Goal: Task Accomplishment & Management: Use online tool/utility

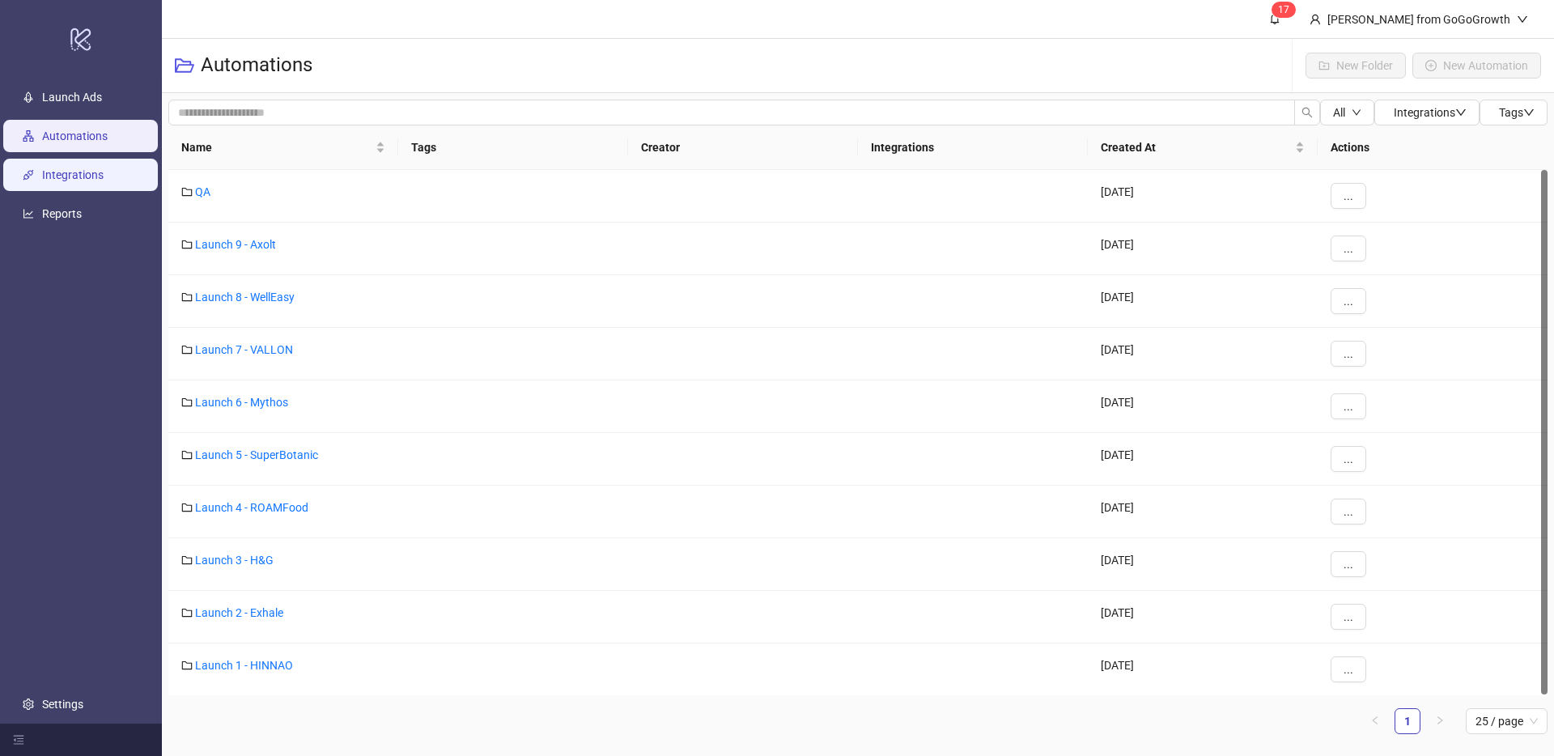
click at [66, 180] on link "Integrations" at bounding box center [73, 174] width 62 height 13
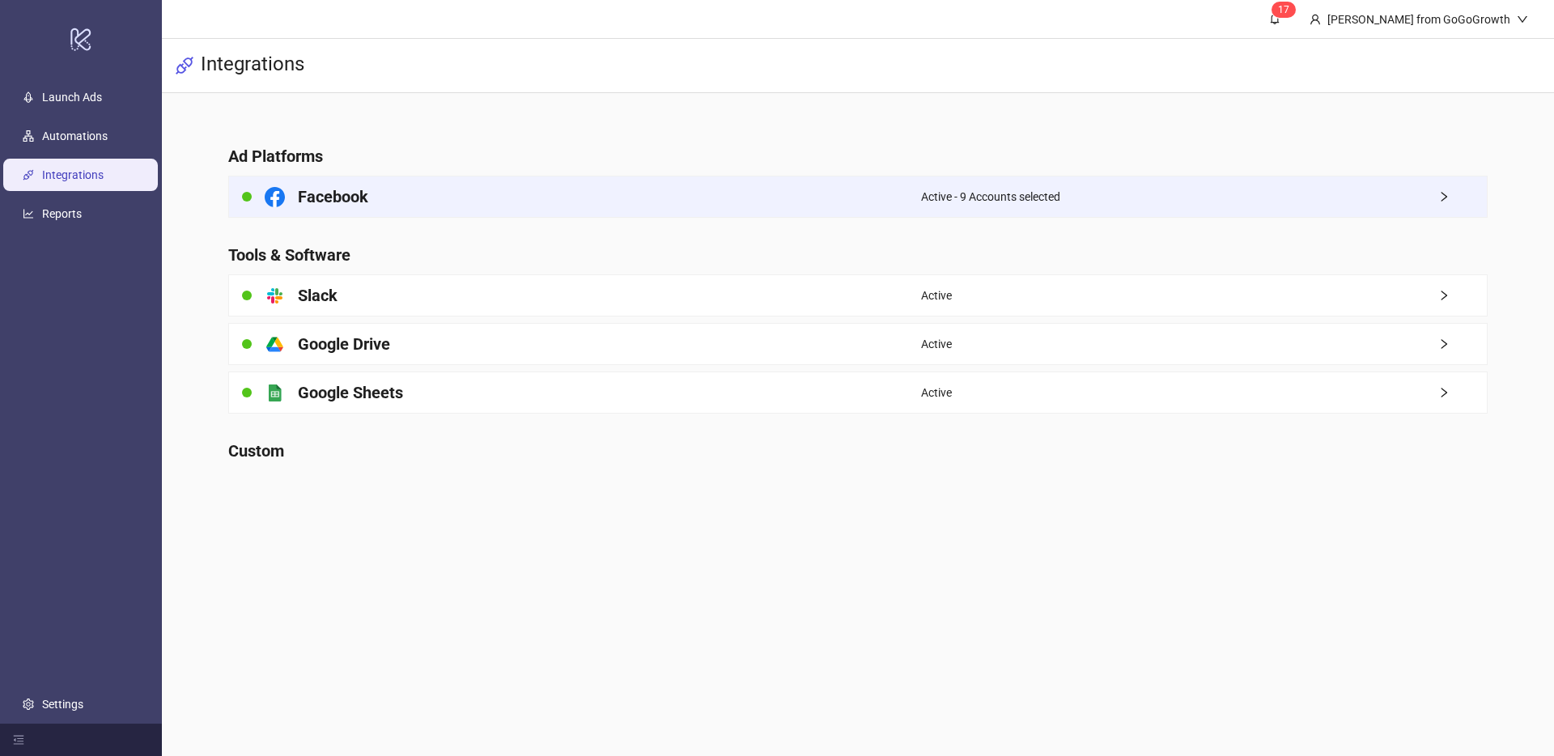
click at [414, 212] on div "Facebook" at bounding box center [575, 196] width 692 height 40
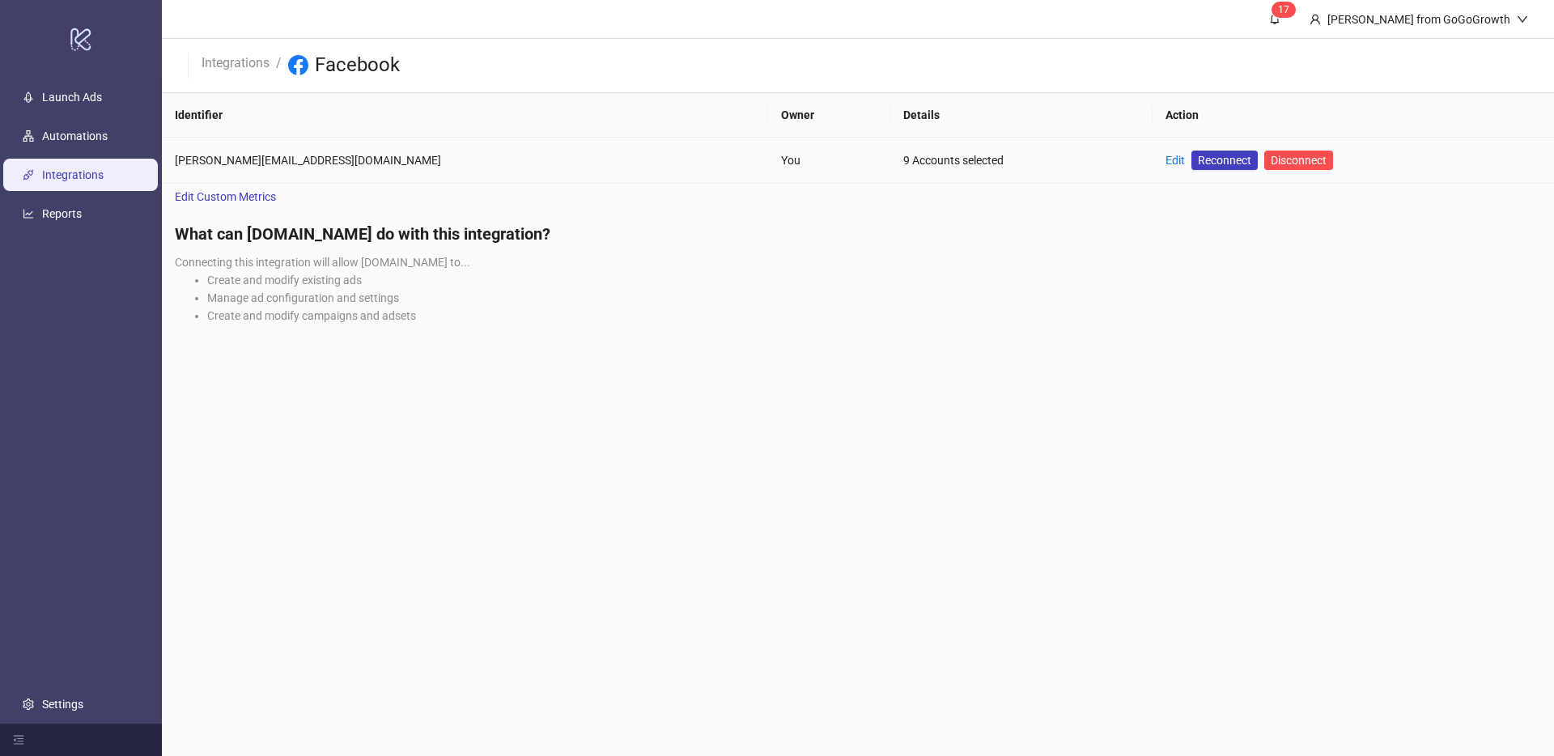
click at [1166, 164] on div "Edit Reconnect Disconnect" at bounding box center [1250, 160] width 168 height 19
click at [1166, 163] on link "Edit" at bounding box center [1175, 160] width 19 height 13
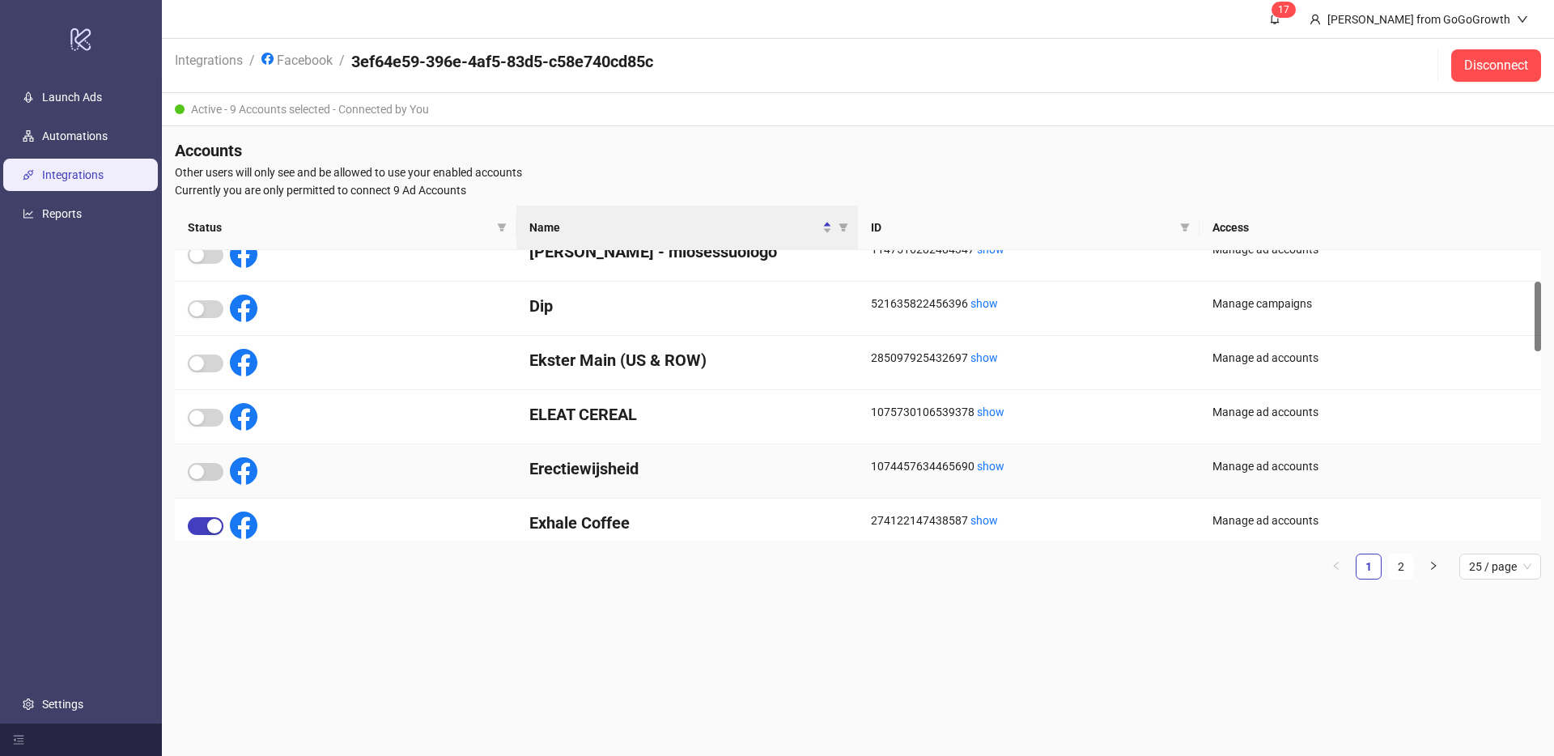
scroll to position [163, 0]
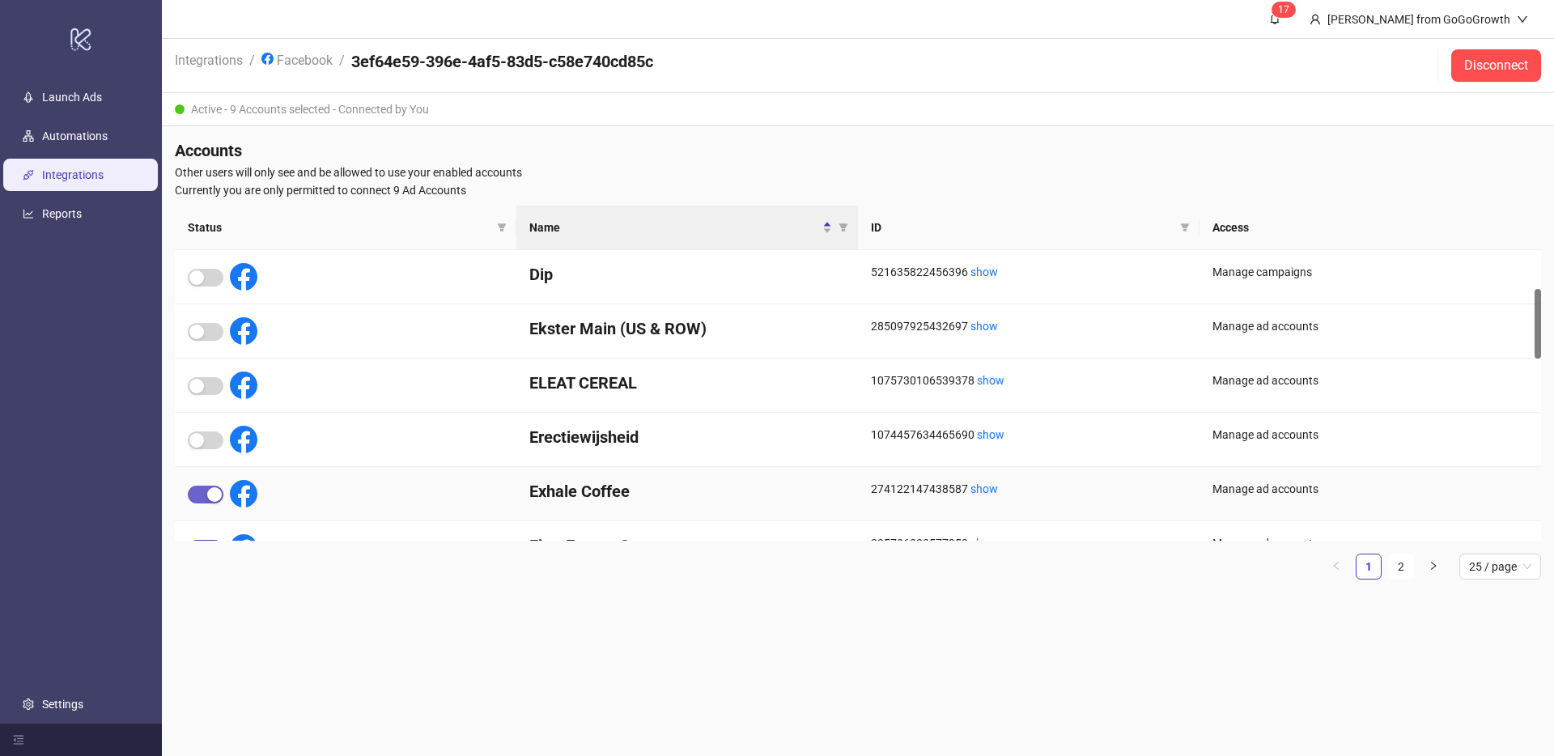
click at [210, 497] on div "button" at bounding box center [214, 494] width 15 height 15
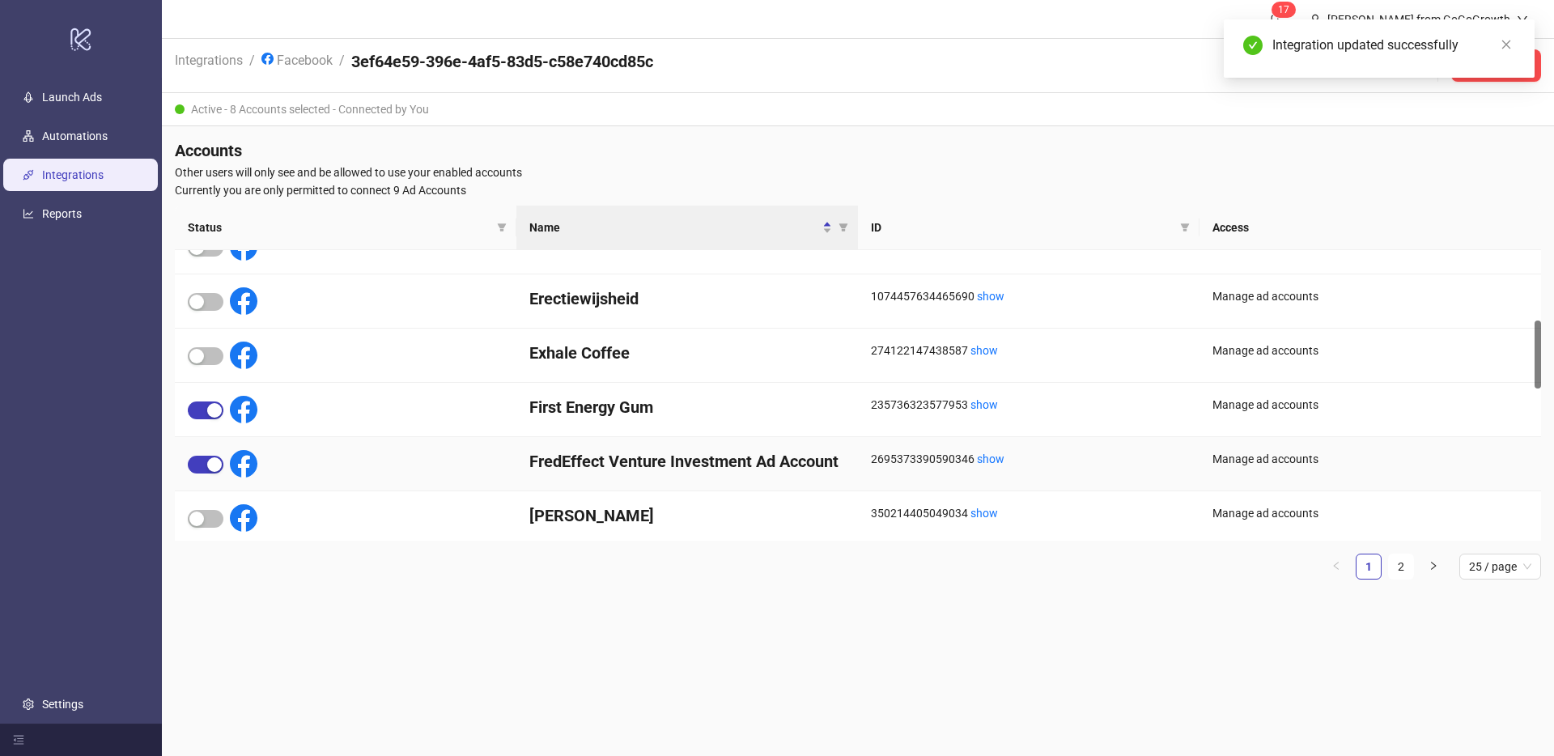
scroll to position [866, 0]
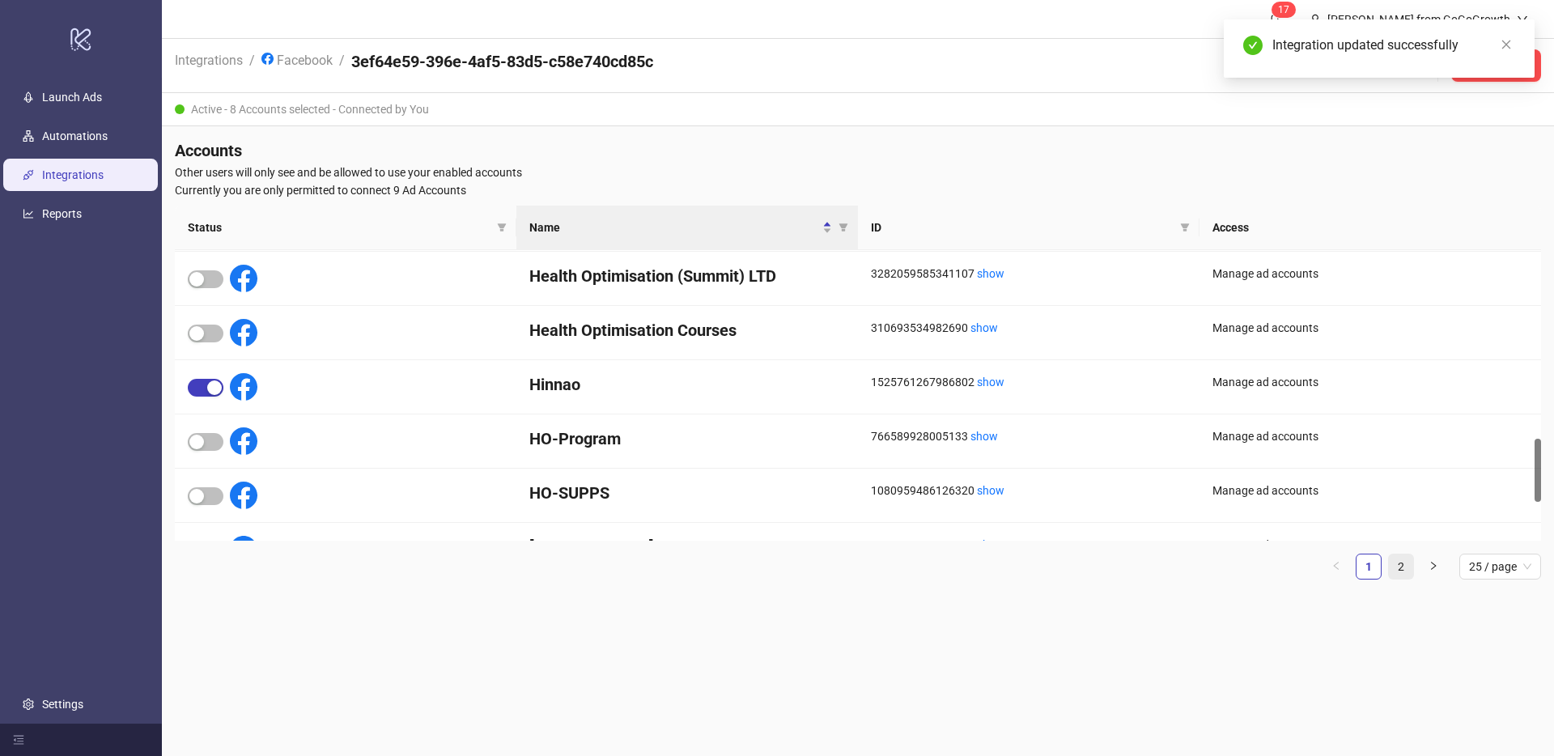
click at [1401, 572] on link "2" at bounding box center [1401, 566] width 24 height 24
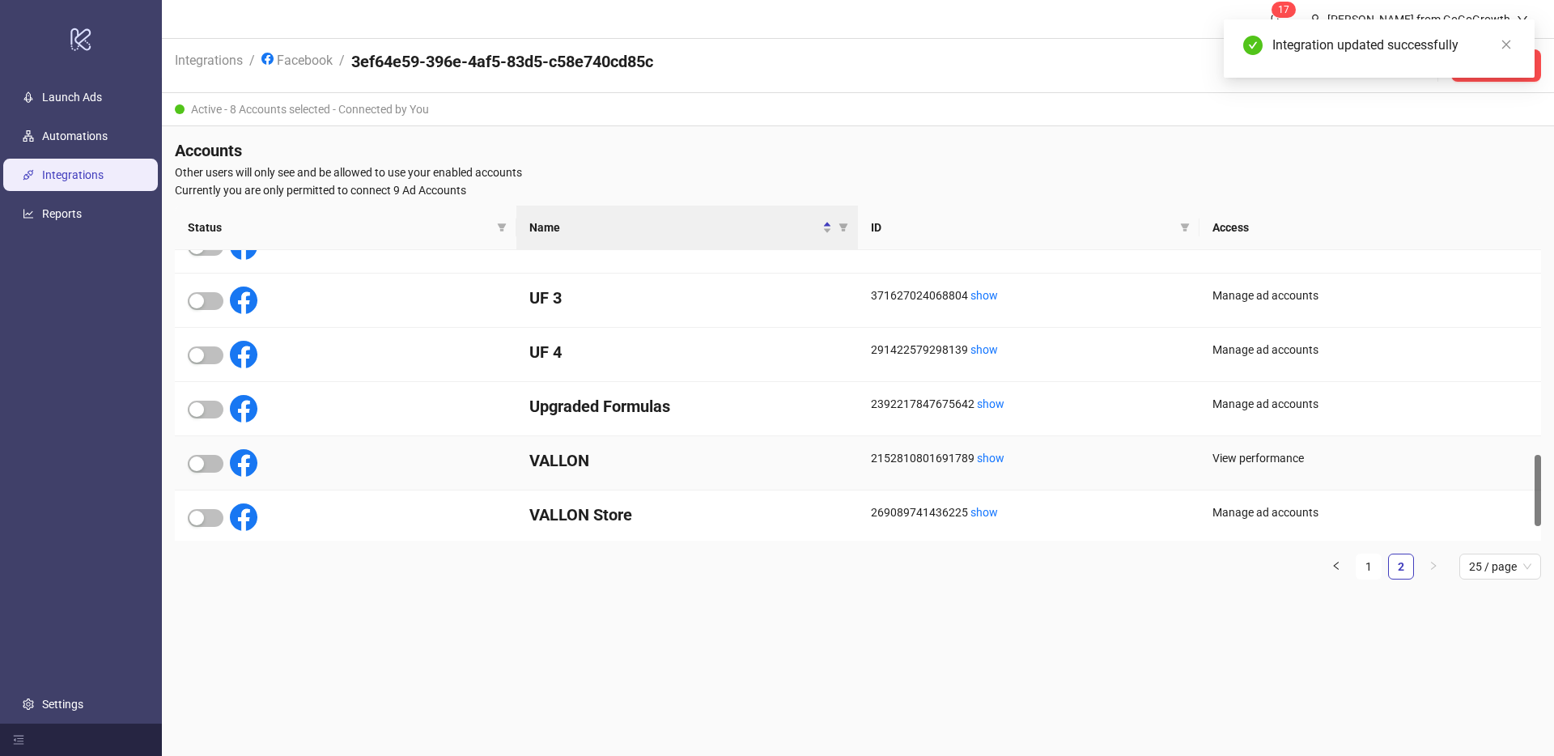
scroll to position [835, 0]
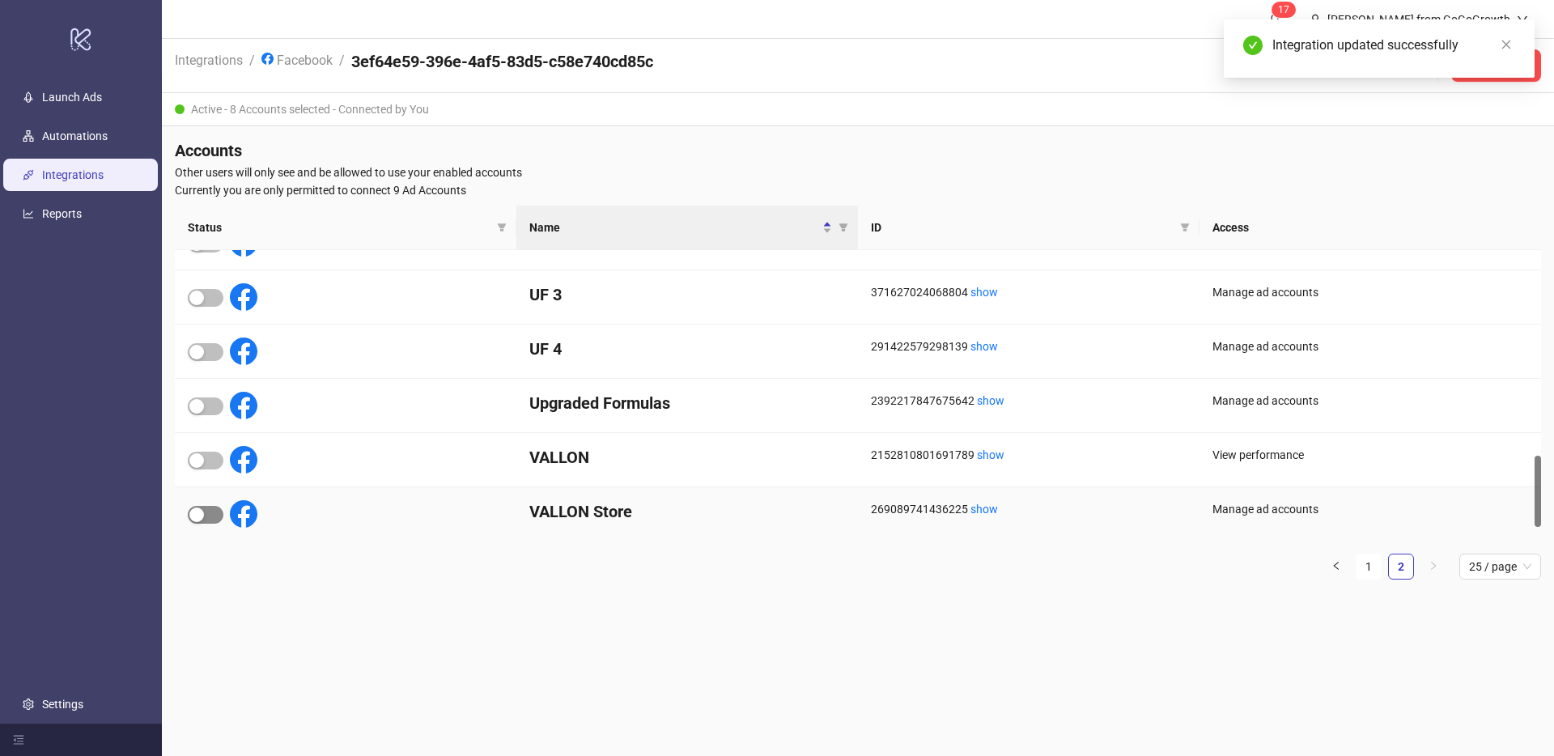
click at [202, 517] on div "button" at bounding box center [196, 515] width 15 height 15
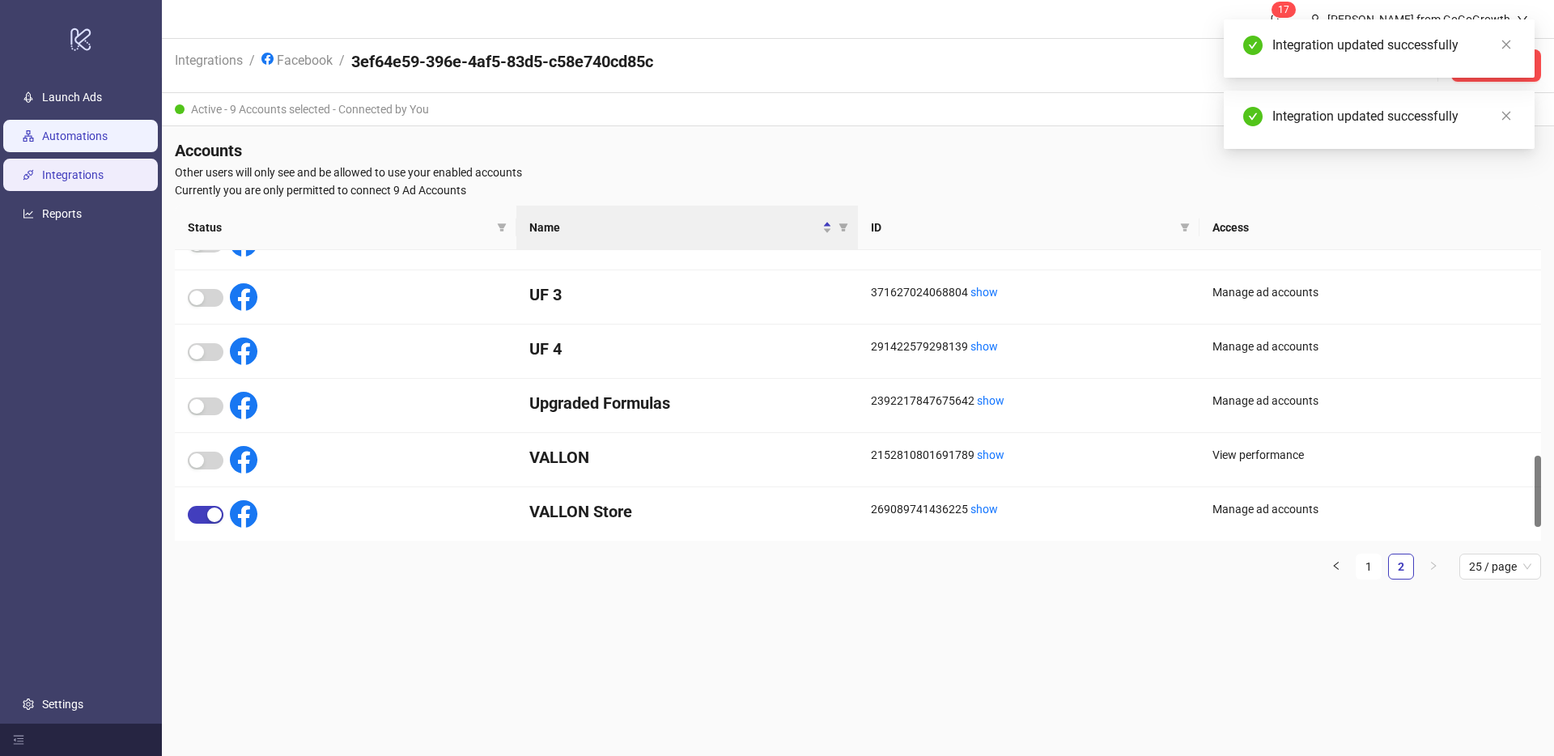
click at [91, 137] on link "Automations" at bounding box center [75, 136] width 66 height 13
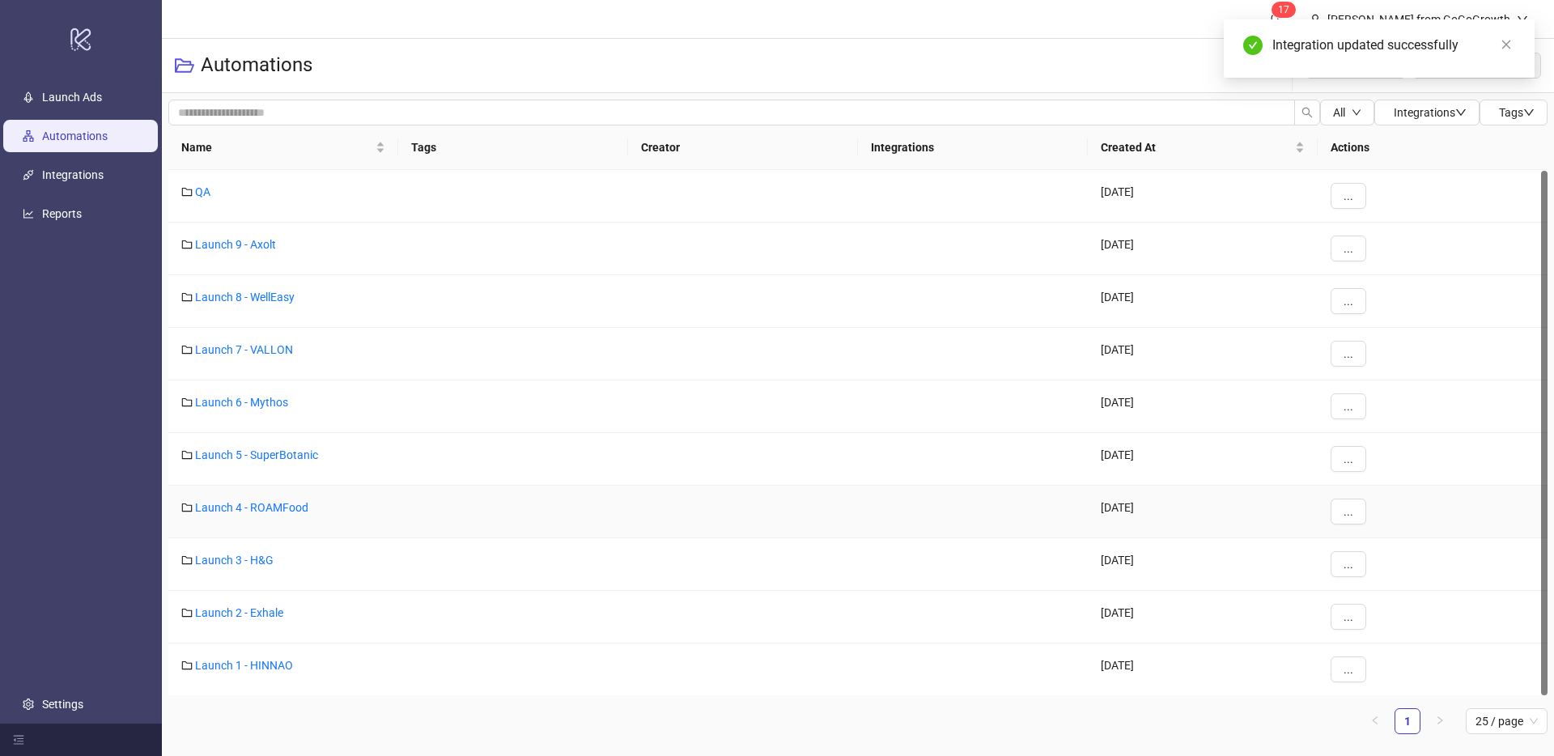
scroll to position [1, 0]
click at [265, 338] on div "Launch 7 - VALLON" at bounding box center [283, 353] width 230 height 53
click at [263, 346] on link "Launch 7 - VALLON" at bounding box center [244, 348] width 98 height 13
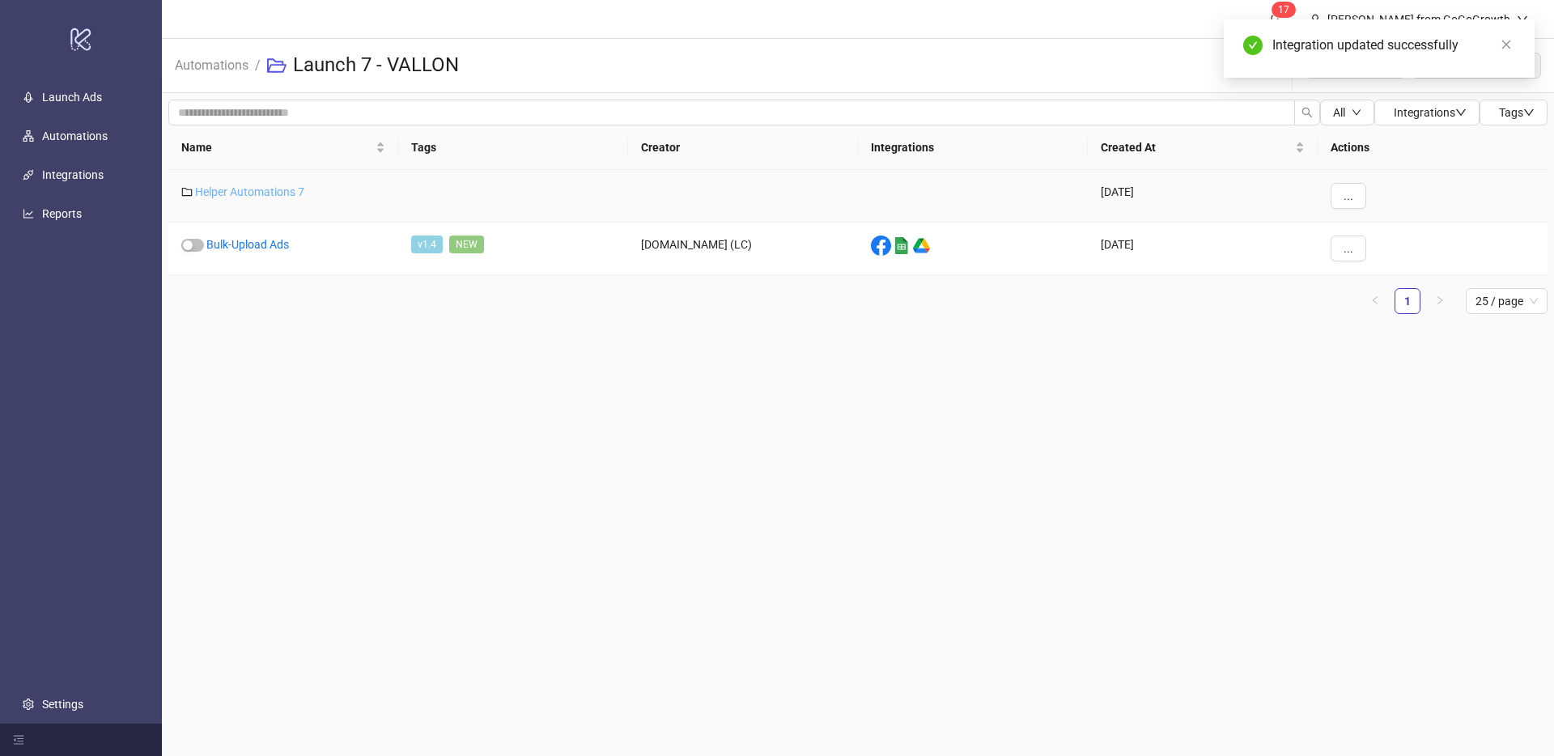
click at [264, 196] on link "Helper Automations 7" at bounding box center [249, 191] width 109 height 13
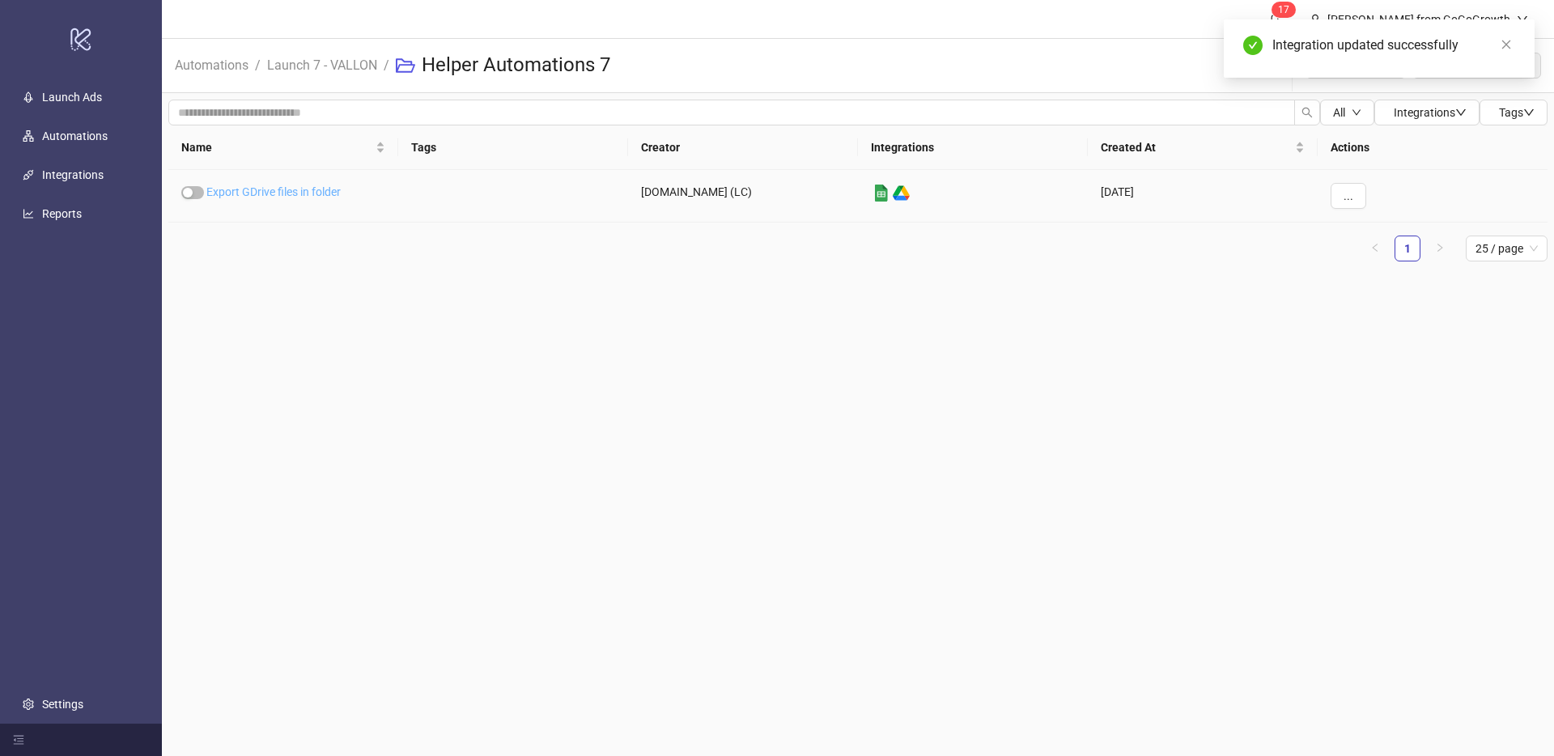
click at [301, 190] on link "Export GDrive files in folder" at bounding box center [273, 191] width 134 height 13
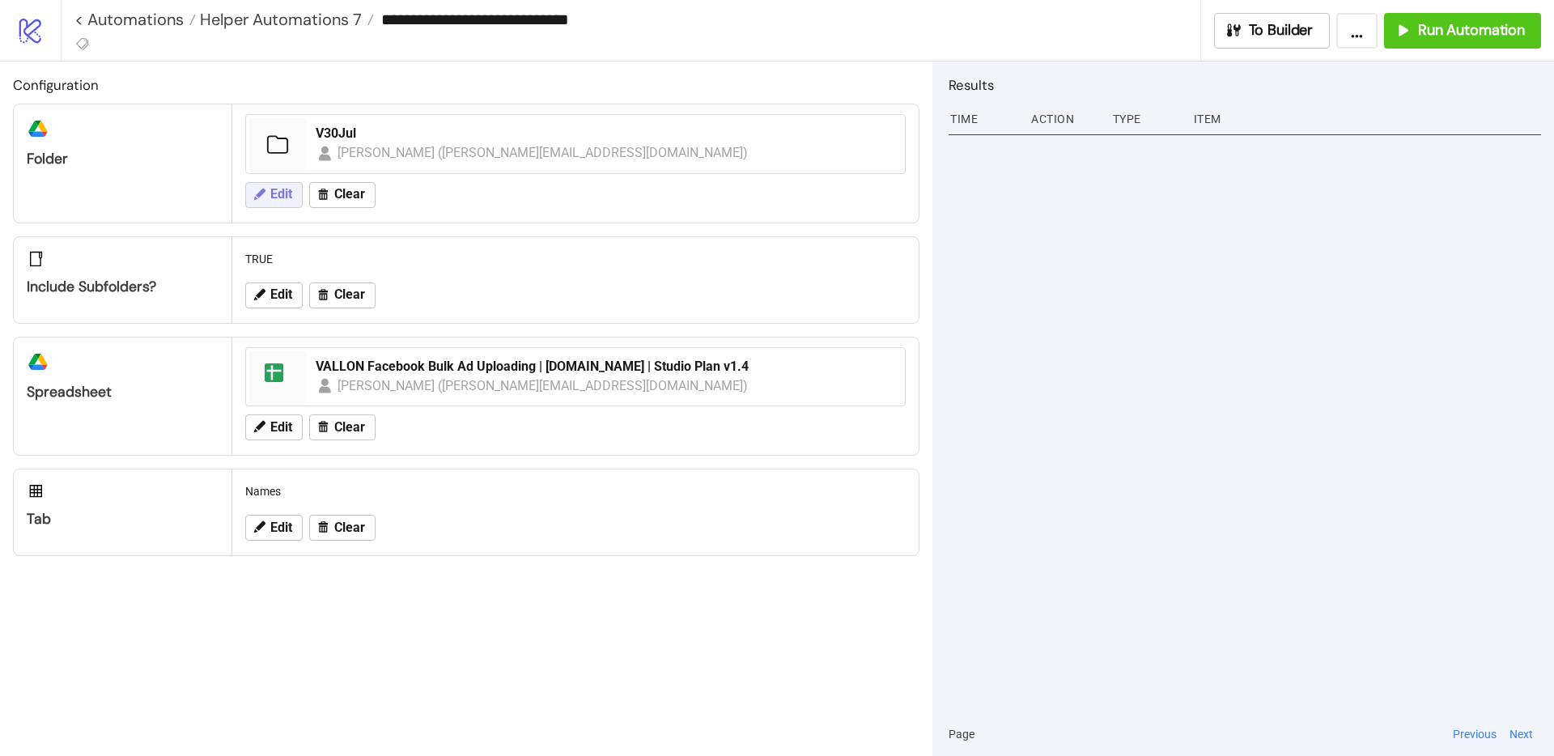
click at [291, 193] on span "Edit" at bounding box center [281, 194] width 22 height 15
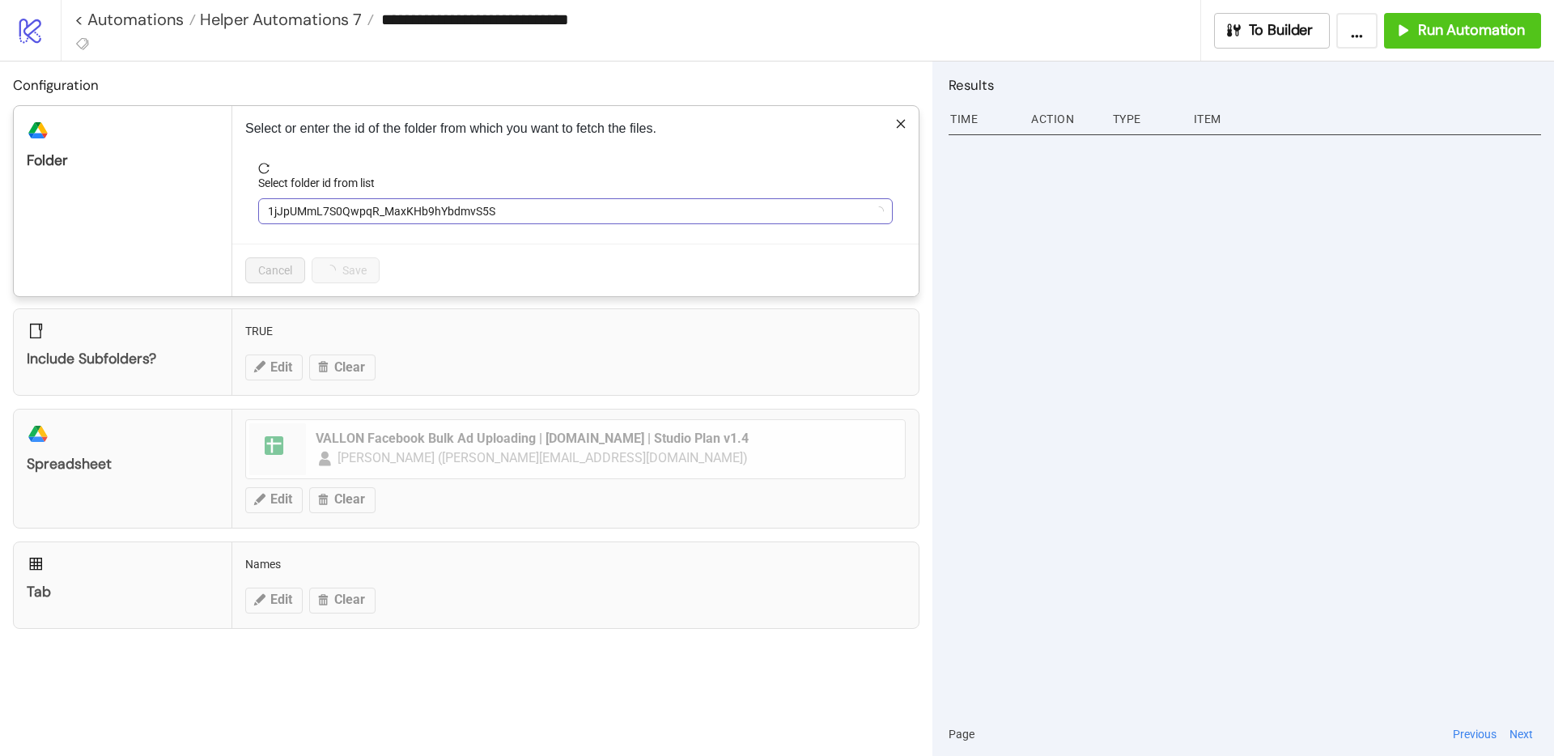
click at [347, 213] on span "1jJpUMmL7S0QwpqR_MaxKHb9hYbdmvS5S" at bounding box center [575, 211] width 615 height 24
click at [415, 214] on span "V30Jul" at bounding box center [575, 211] width 615 height 24
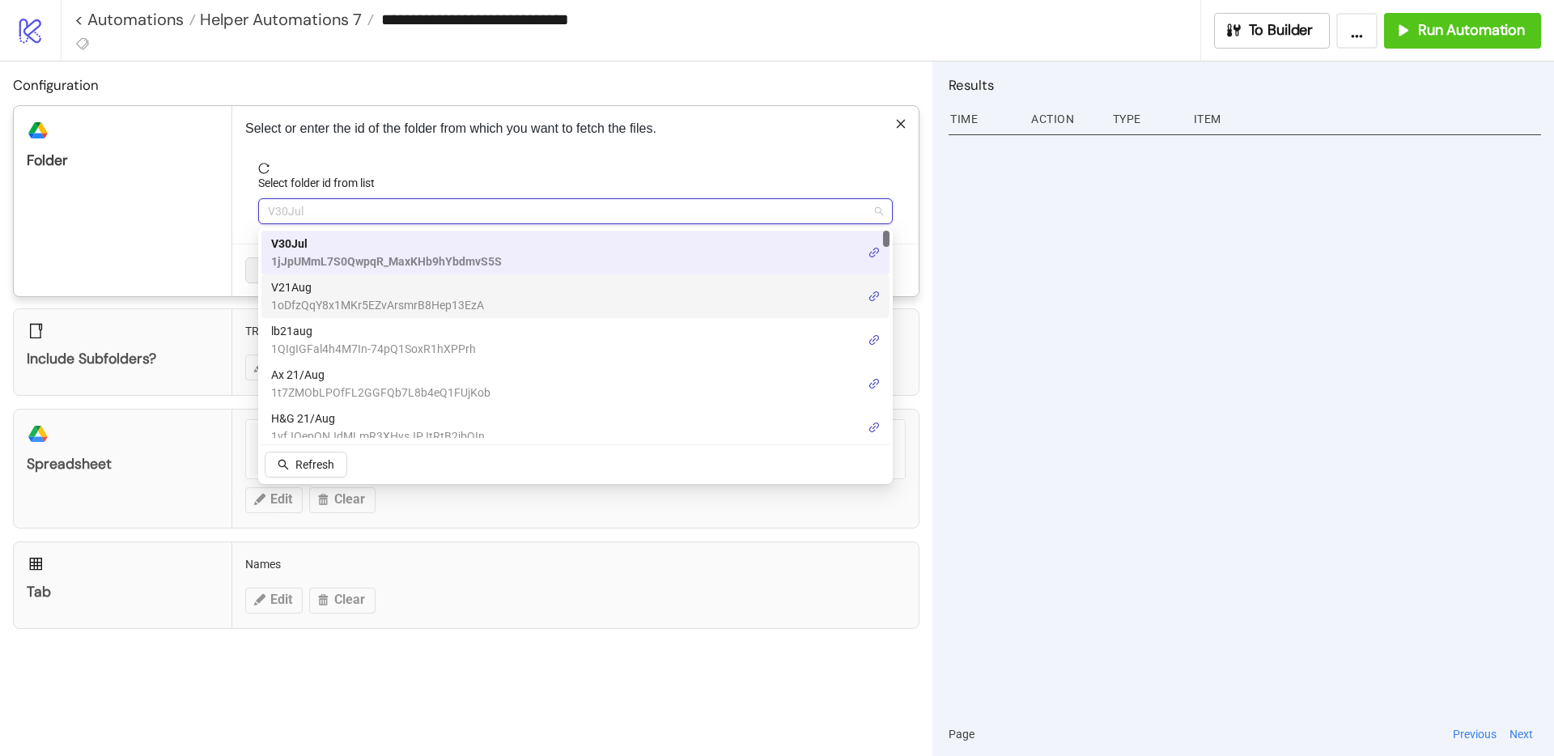
click at [359, 296] on span "1oDfzQqY8x1MKr5EZvArsmrB8Hep13EzA" at bounding box center [377, 305] width 213 height 18
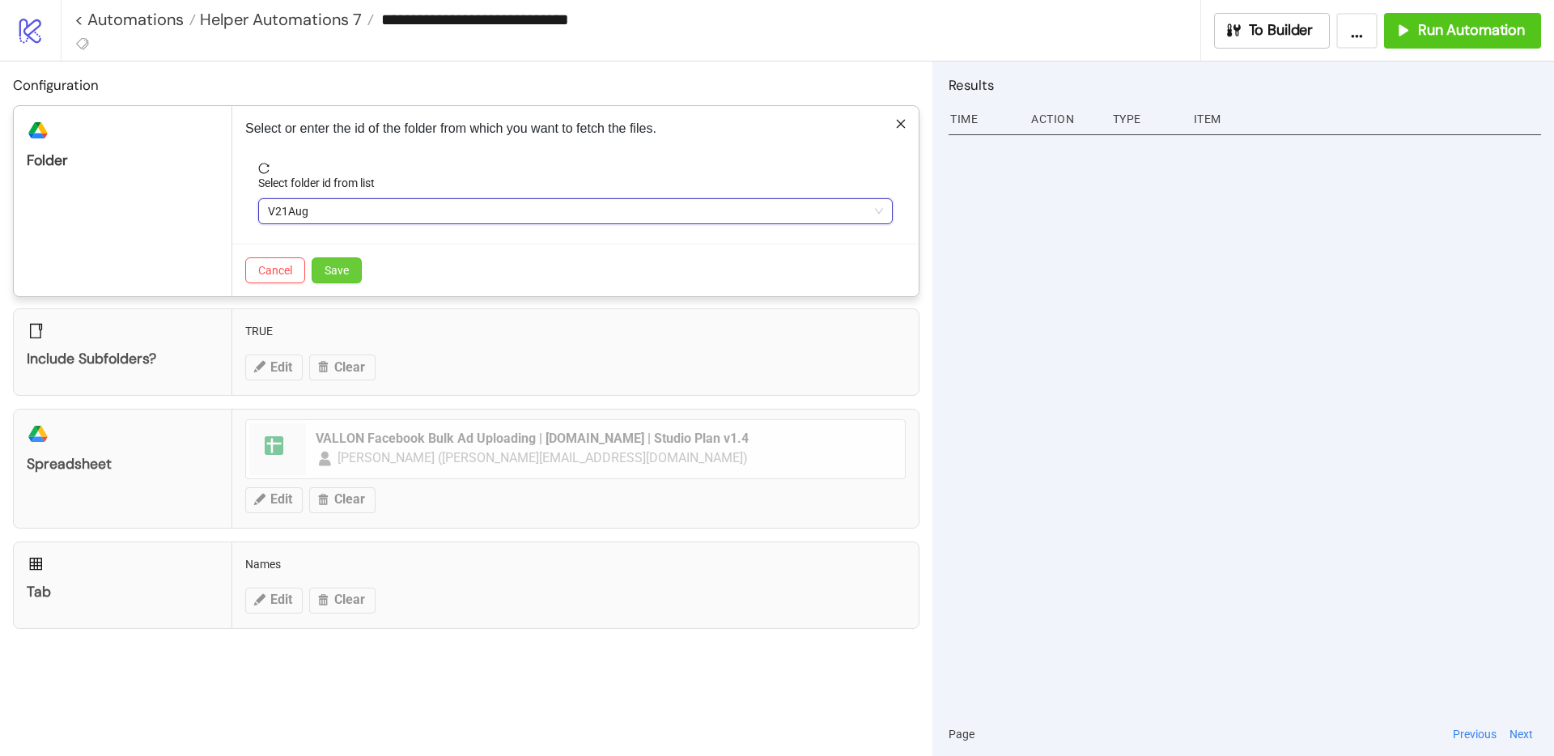
click at [346, 265] on span "Save" at bounding box center [337, 270] width 24 height 13
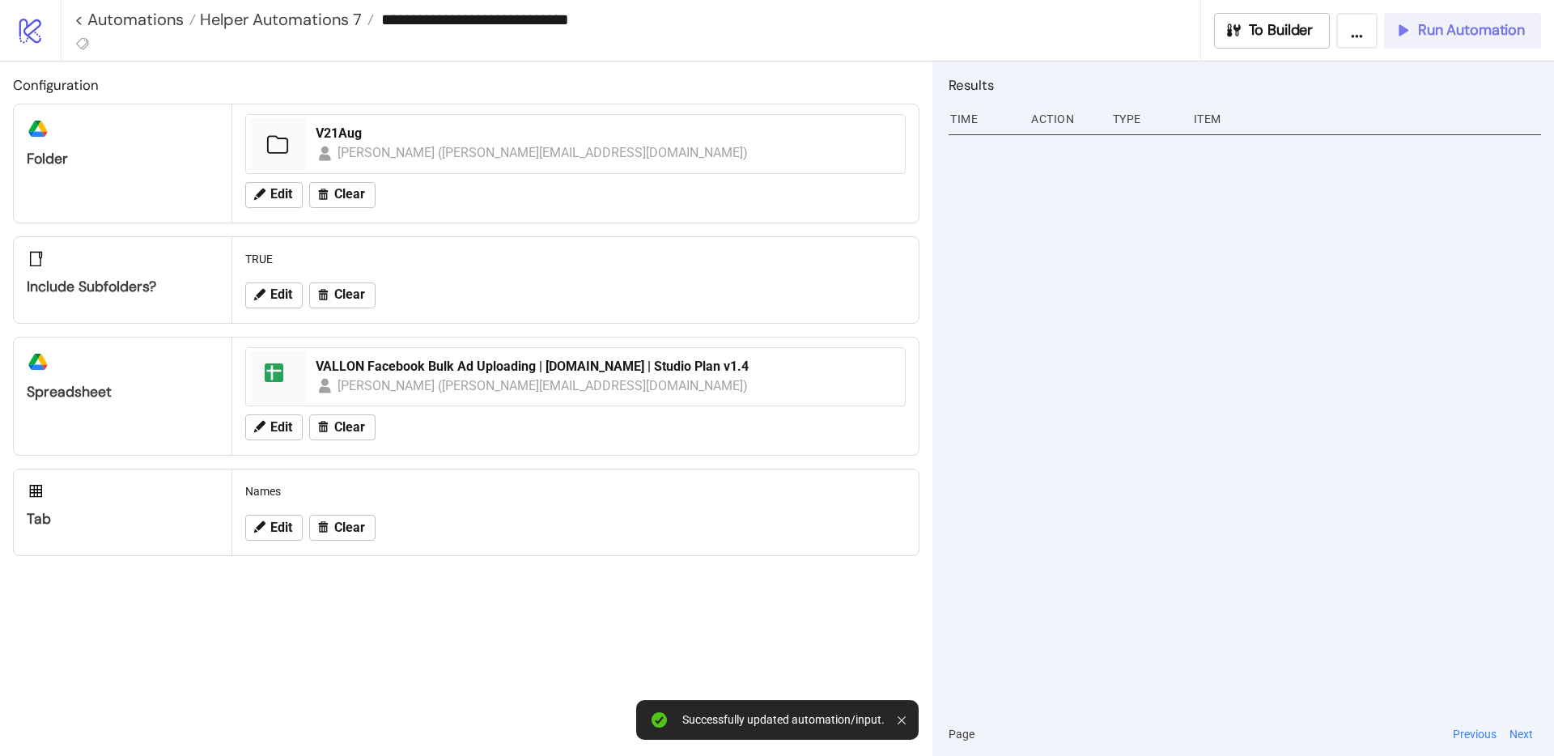
click at [1424, 36] on span "Run Automation" at bounding box center [1471, 30] width 107 height 19
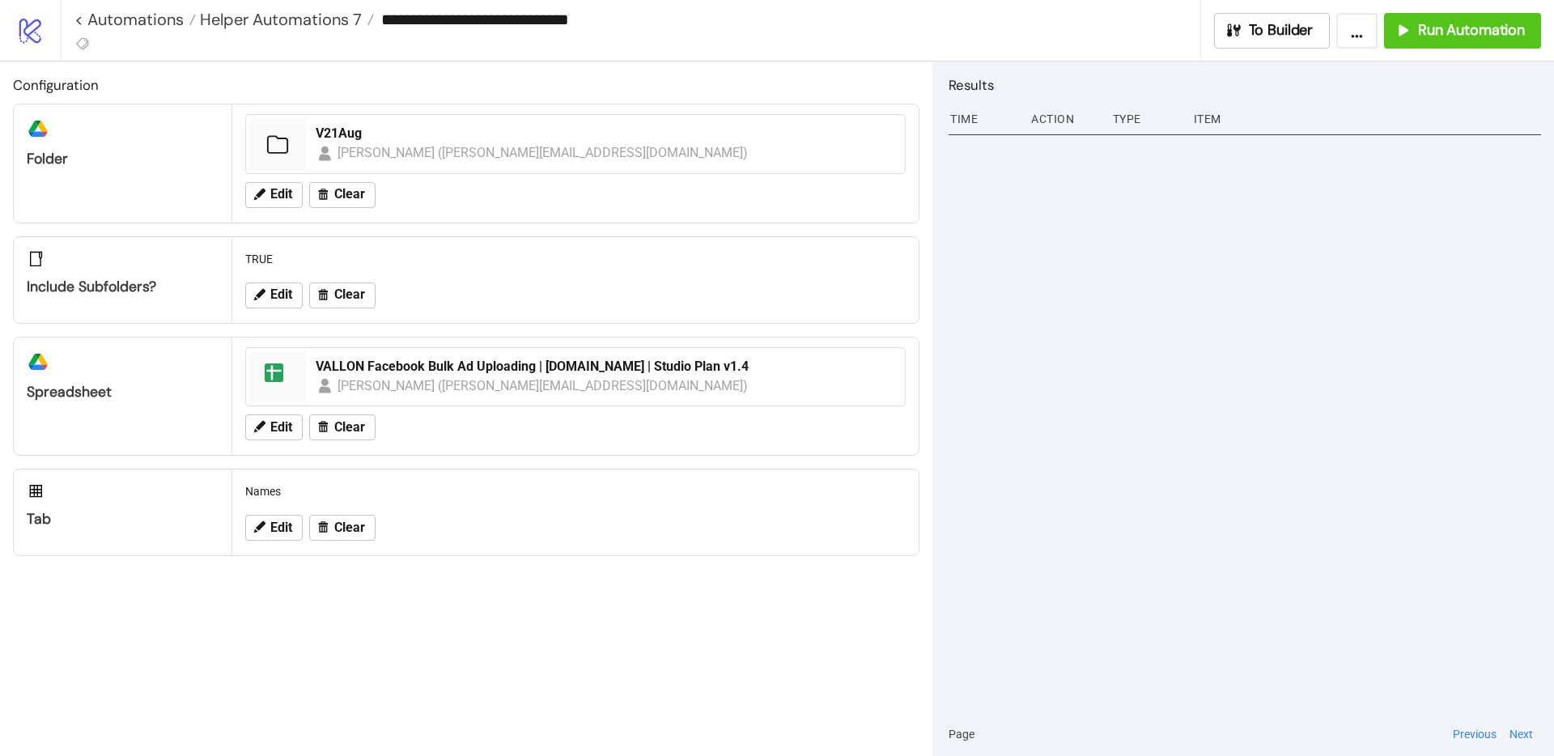
click at [327, 7] on div "**********" at bounding box center [637, 19] width 1126 height 24
click at [325, 16] on span "Helper Automations 7" at bounding box center [279, 19] width 166 height 21
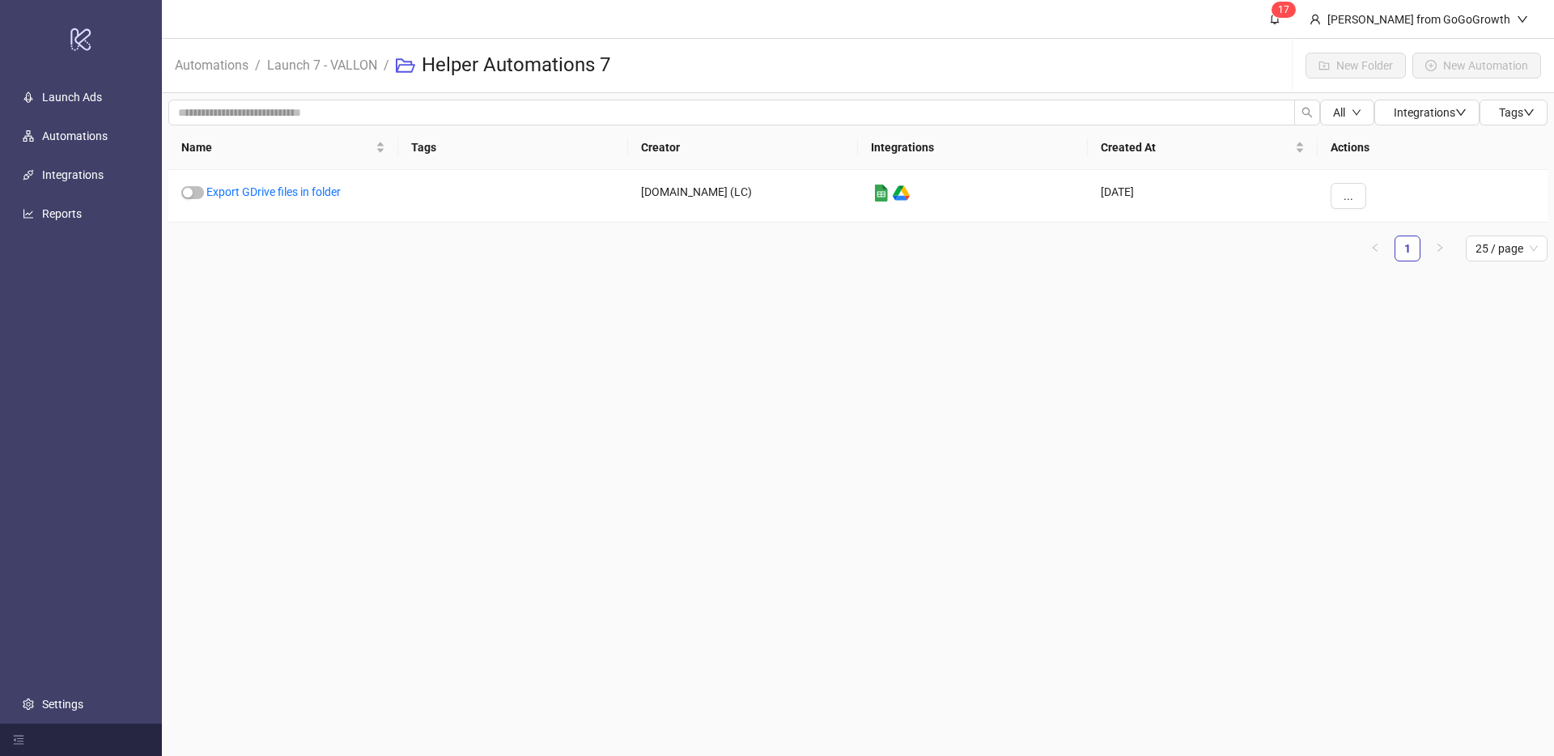
click at [348, 49] on li "Launch 7 - VALLON" at bounding box center [322, 66] width 110 height 52
click at [346, 58] on link "Launch 7 - VALLON" at bounding box center [322, 64] width 117 height 18
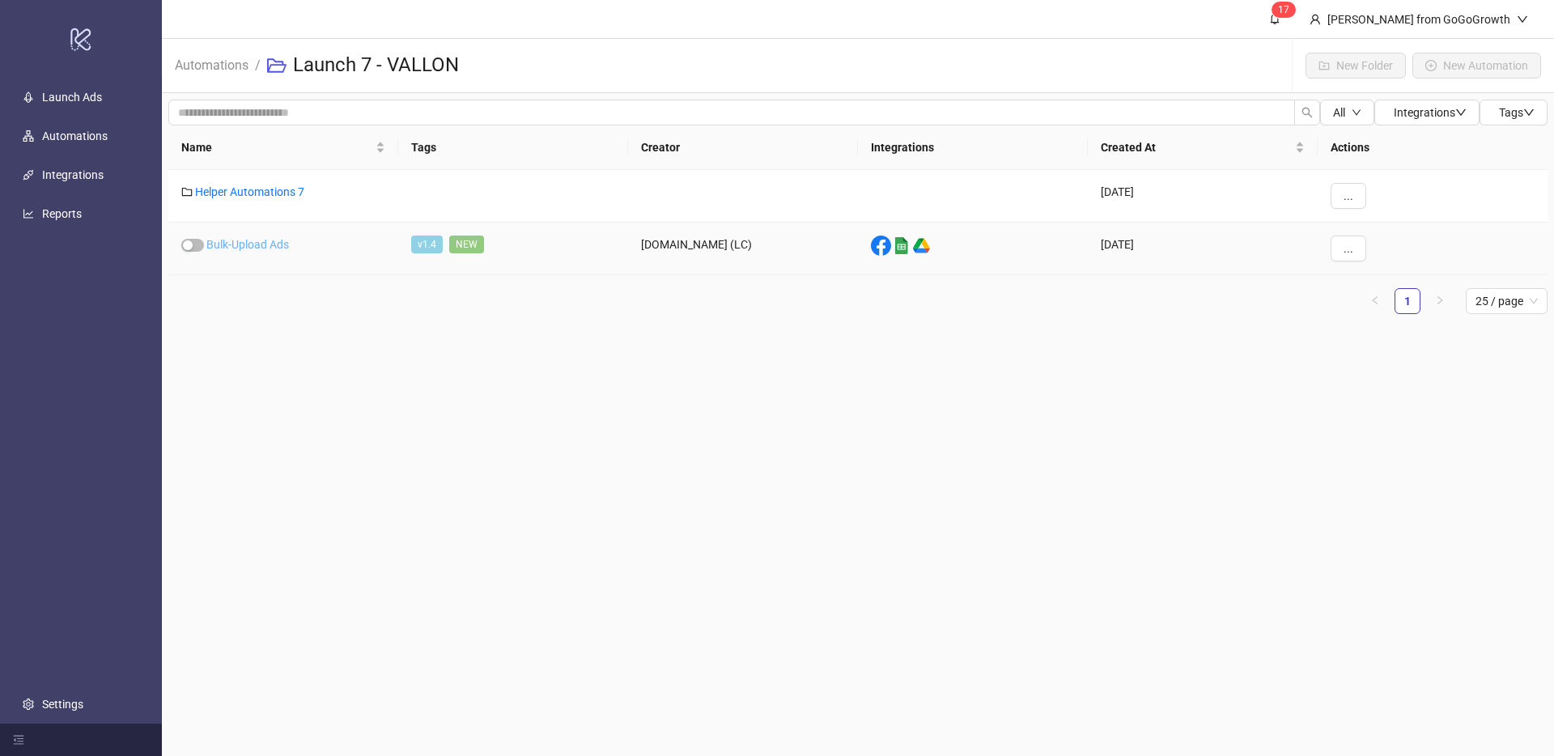
click at [239, 246] on link "Bulk-Upload Ads" at bounding box center [247, 244] width 83 height 13
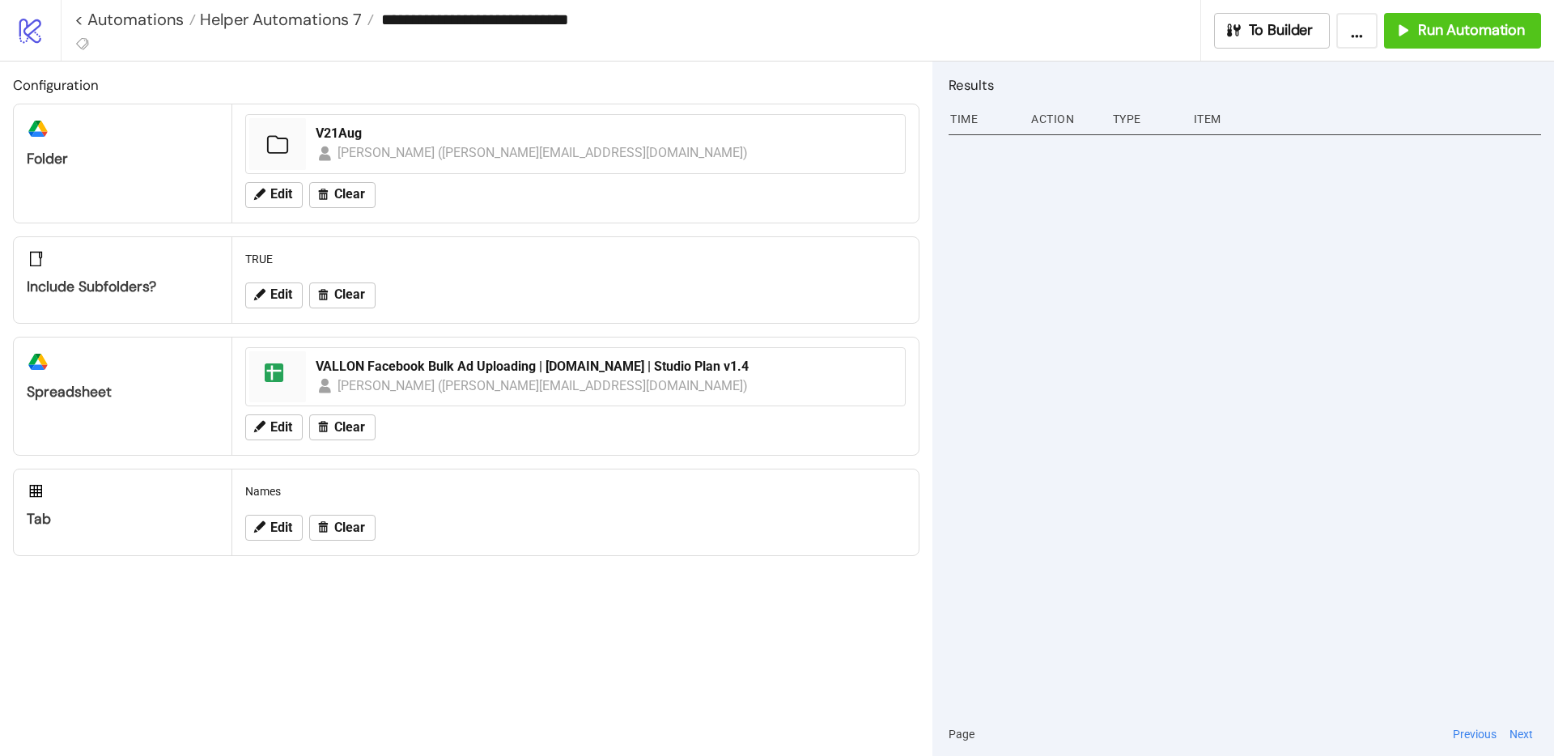
type input "**********"
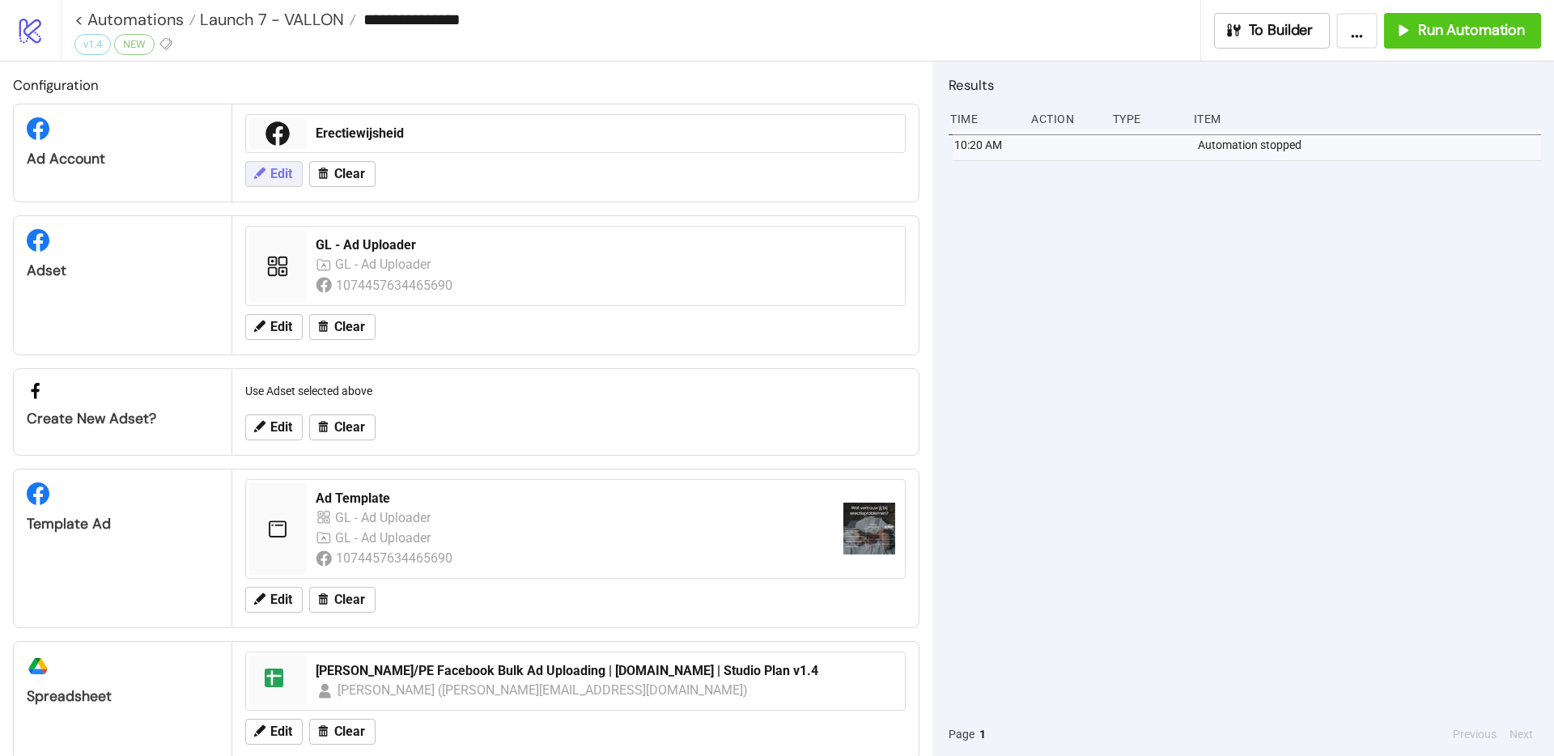
click at [282, 173] on span "Edit" at bounding box center [281, 174] width 22 height 15
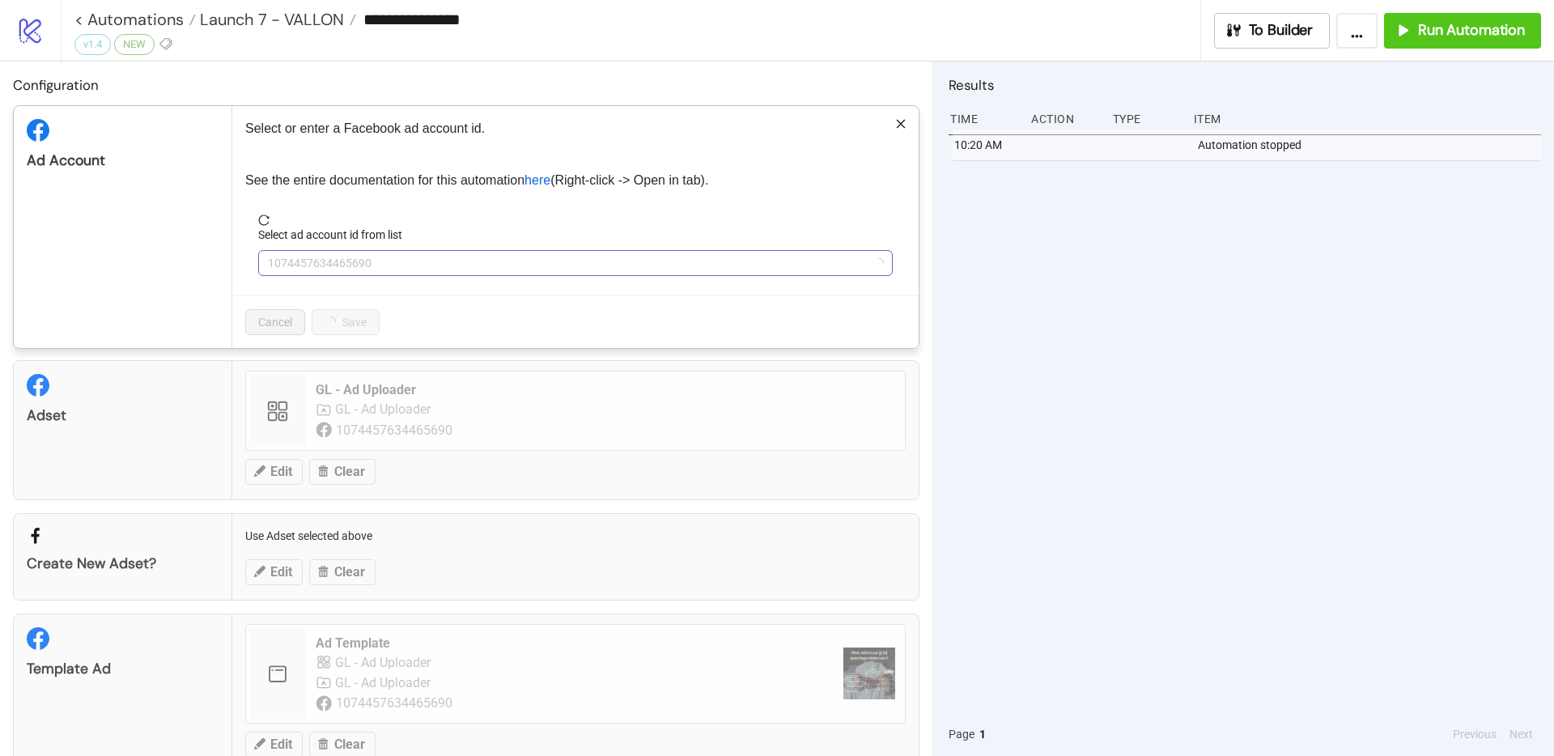
click at [364, 253] on span "1074457634465690" at bounding box center [575, 263] width 615 height 24
click at [365, 261] on span "Erectiewijsheid" at bounding box center [575, 263] width 615 height 24
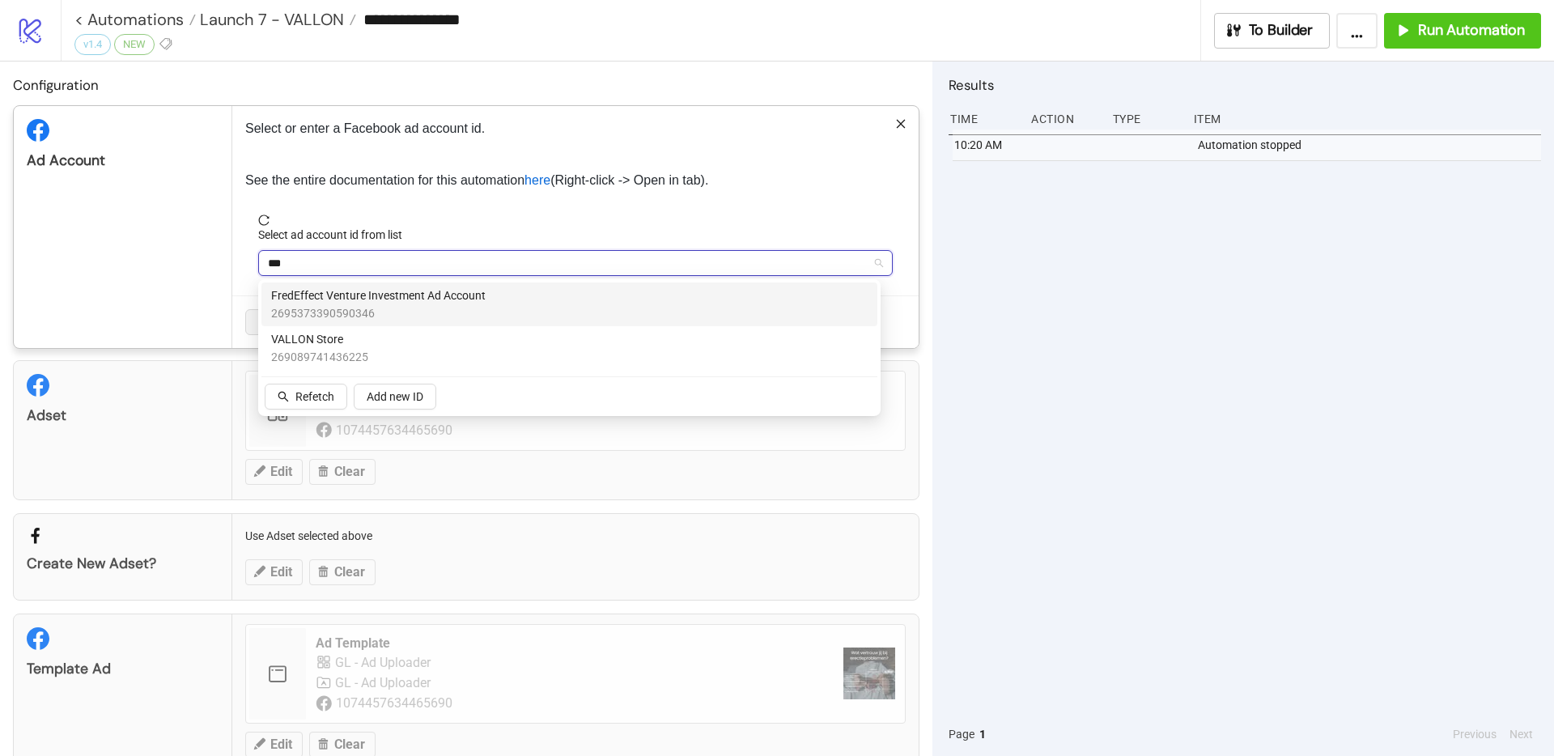
type input "****"
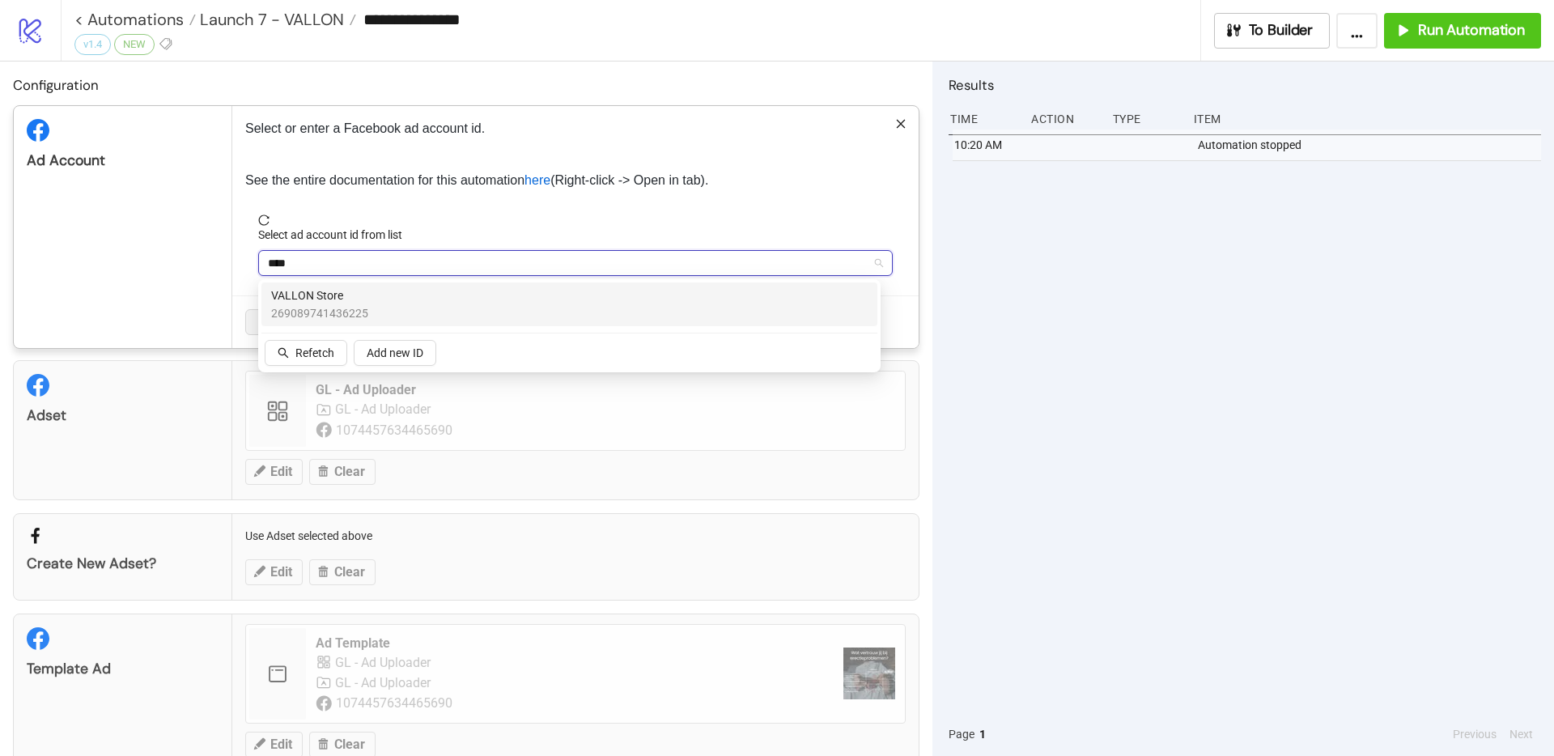
click at [390, 296] on div "VALLON Store 269089741436225" at bounding box center [569, 305] width 597 height 36
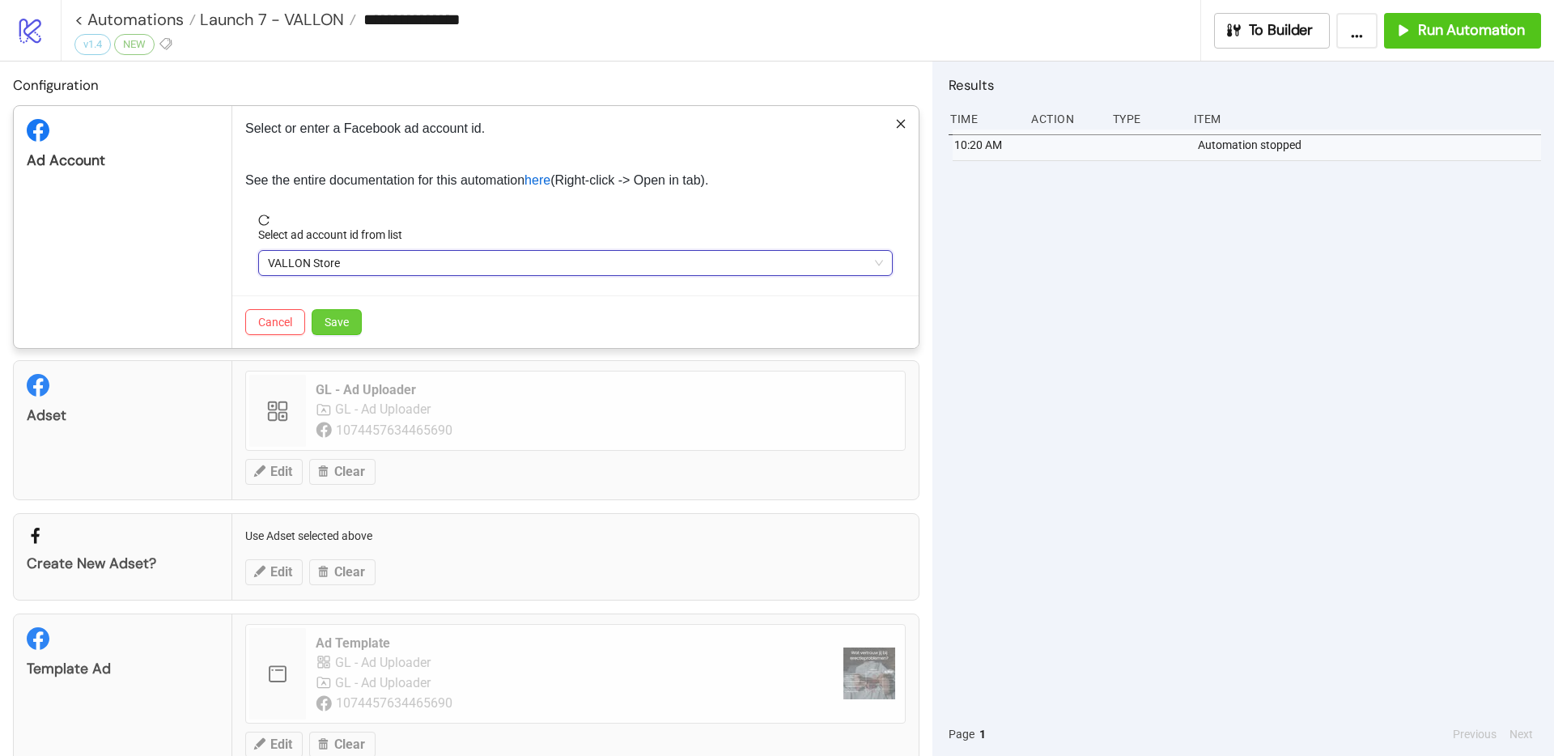
click at [345, 329] on button "Save" at bounding box center [337, 322] width 50 height 26
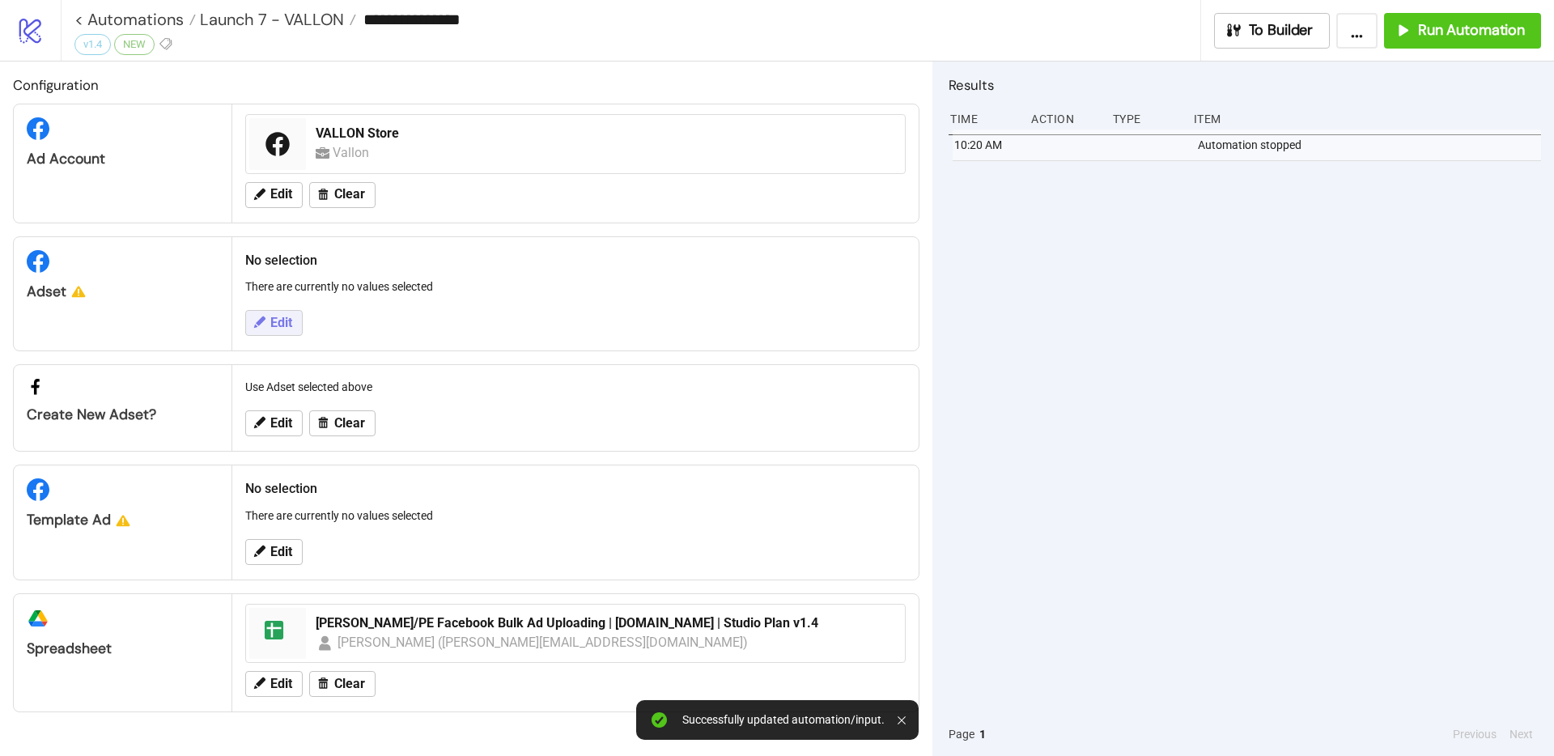
click at [274, 316] on span "Edit" at bounding box center [281, 323] width 22 height 15
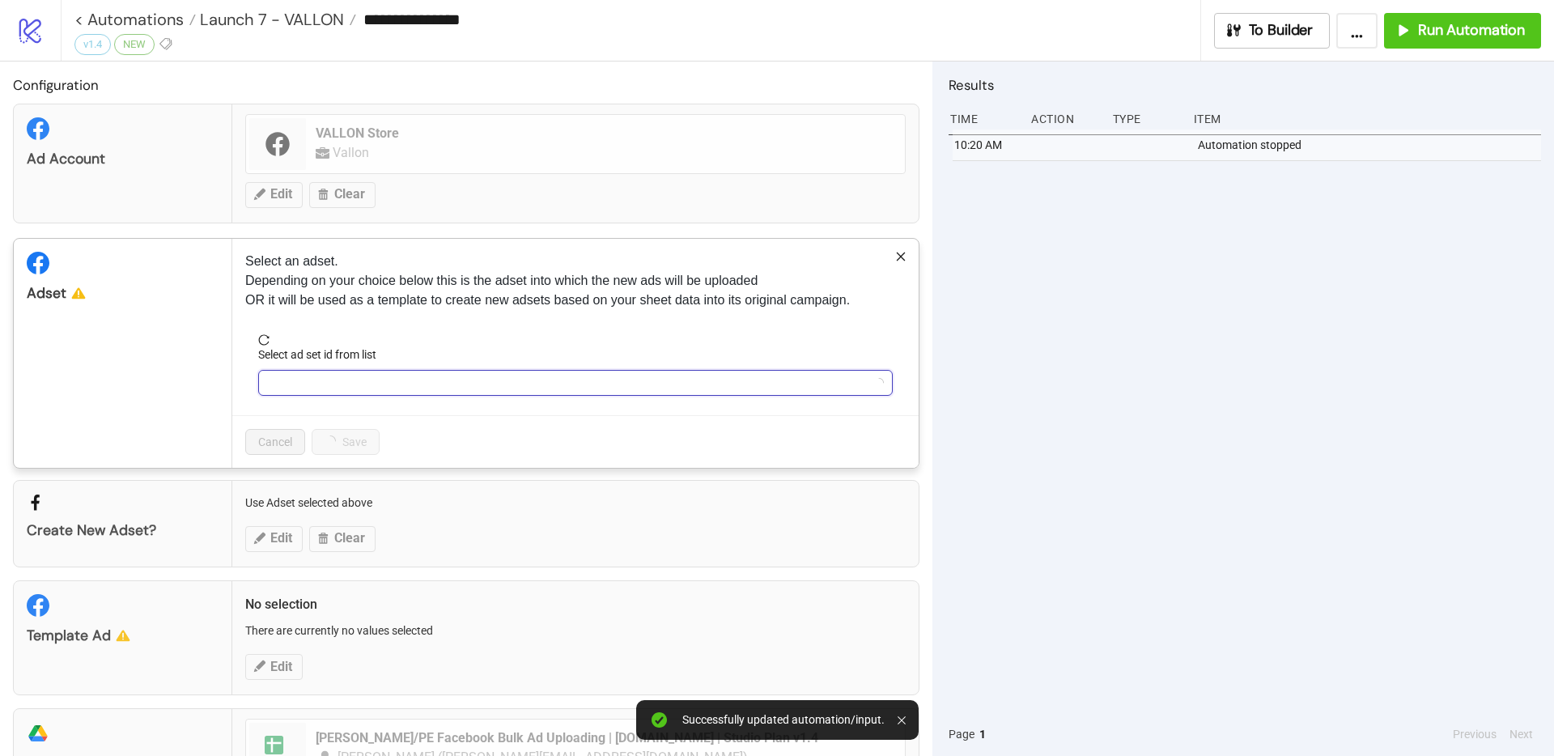
click at [326, 385] on input "Select ad set id from list" at bounding box center [568, 383] width 601 height 24
type input "******"
click at [314, 498] on span "Refetch" at bounding box center [314, 502] width 39 height 13
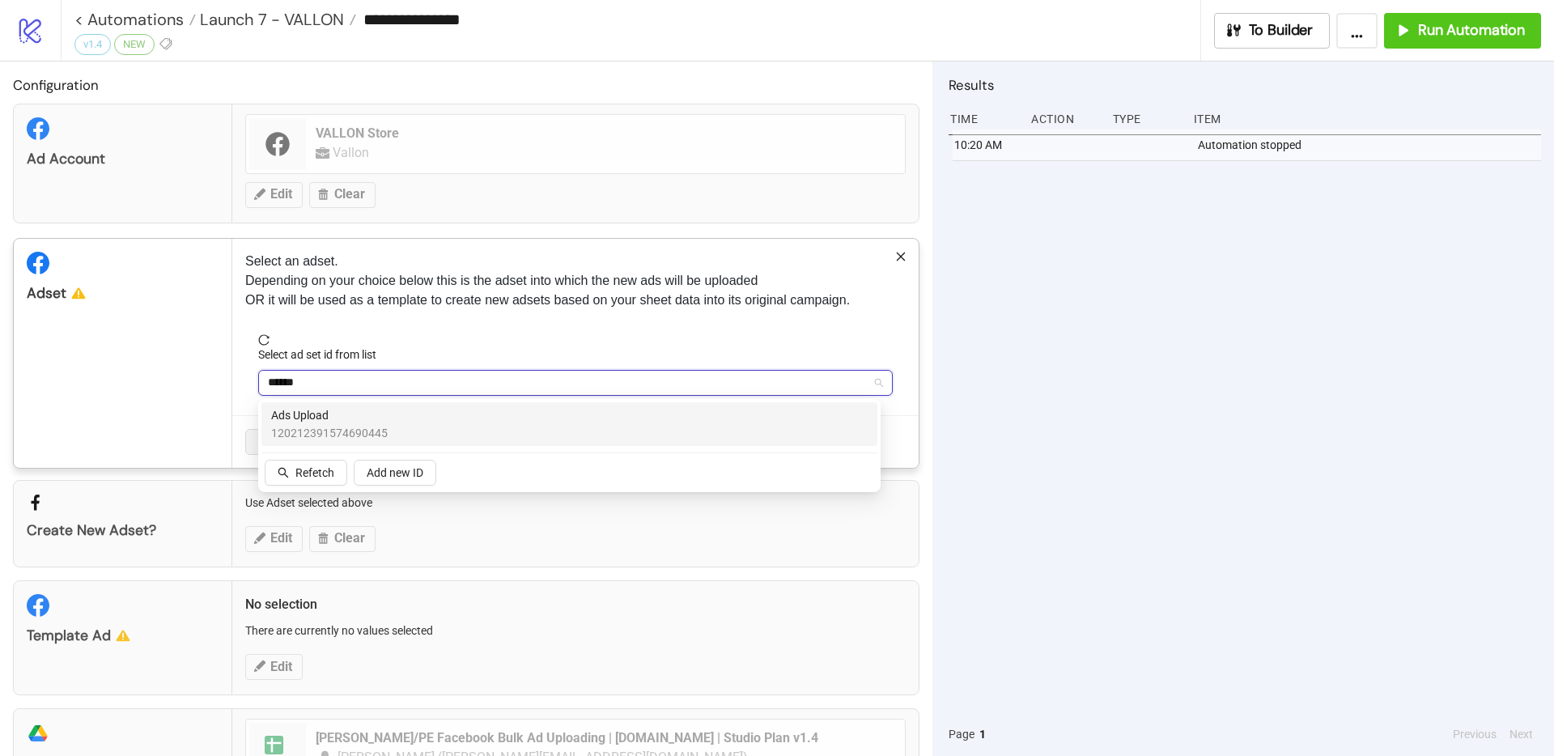
click at [317, 403] on div "Ads Upload 120212391574690445" at bounding box center [569, 424] width 616 height 44
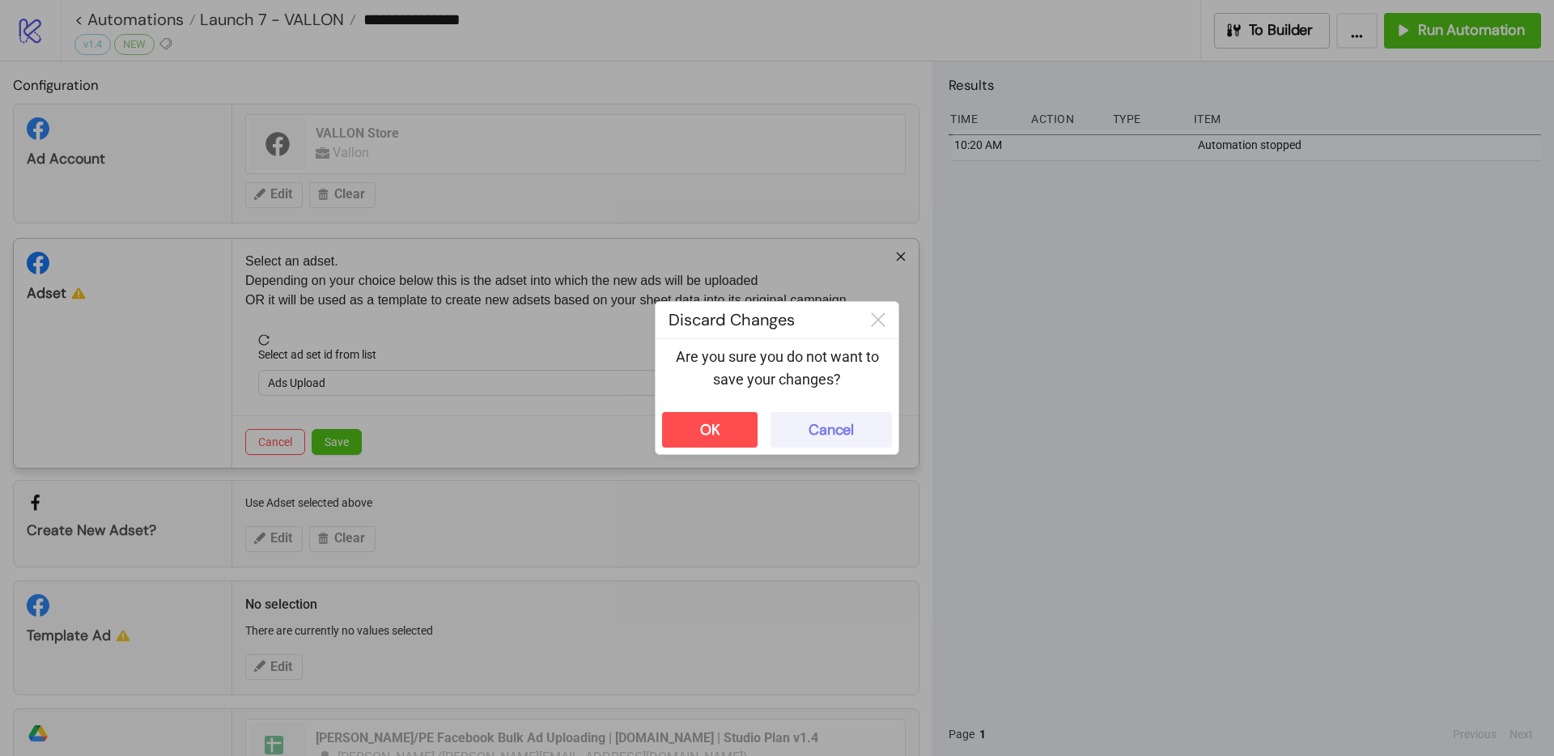
click at [804, 433] on button "Cancel" at bounding box center [831, 430] width 121 height 36
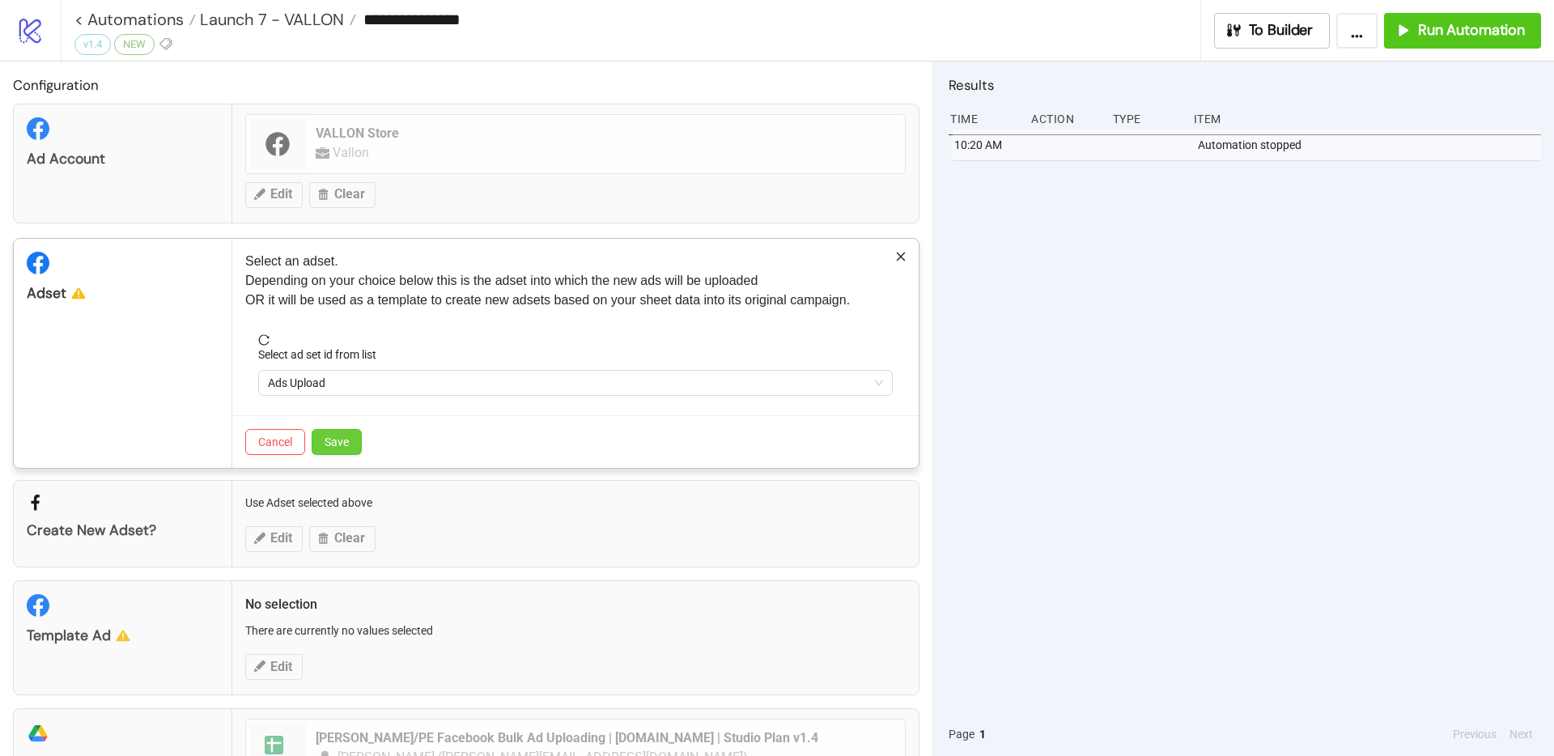
click at [329, 442] on span "Save" at bounding box center [337, 441] width 24 height 13
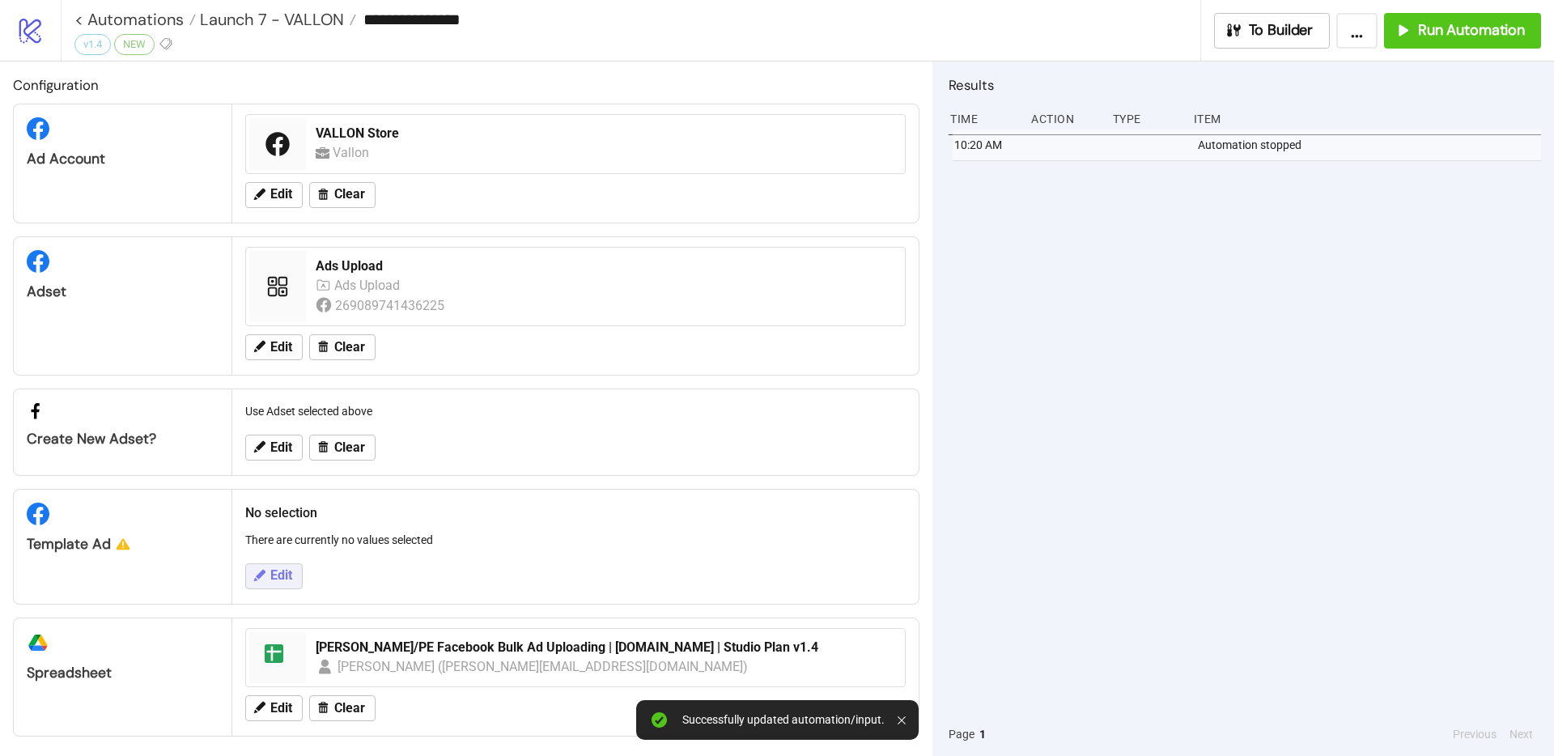
click at [277, 577] on span "Edit" at bounding box center [281, 575] width 22 height 15
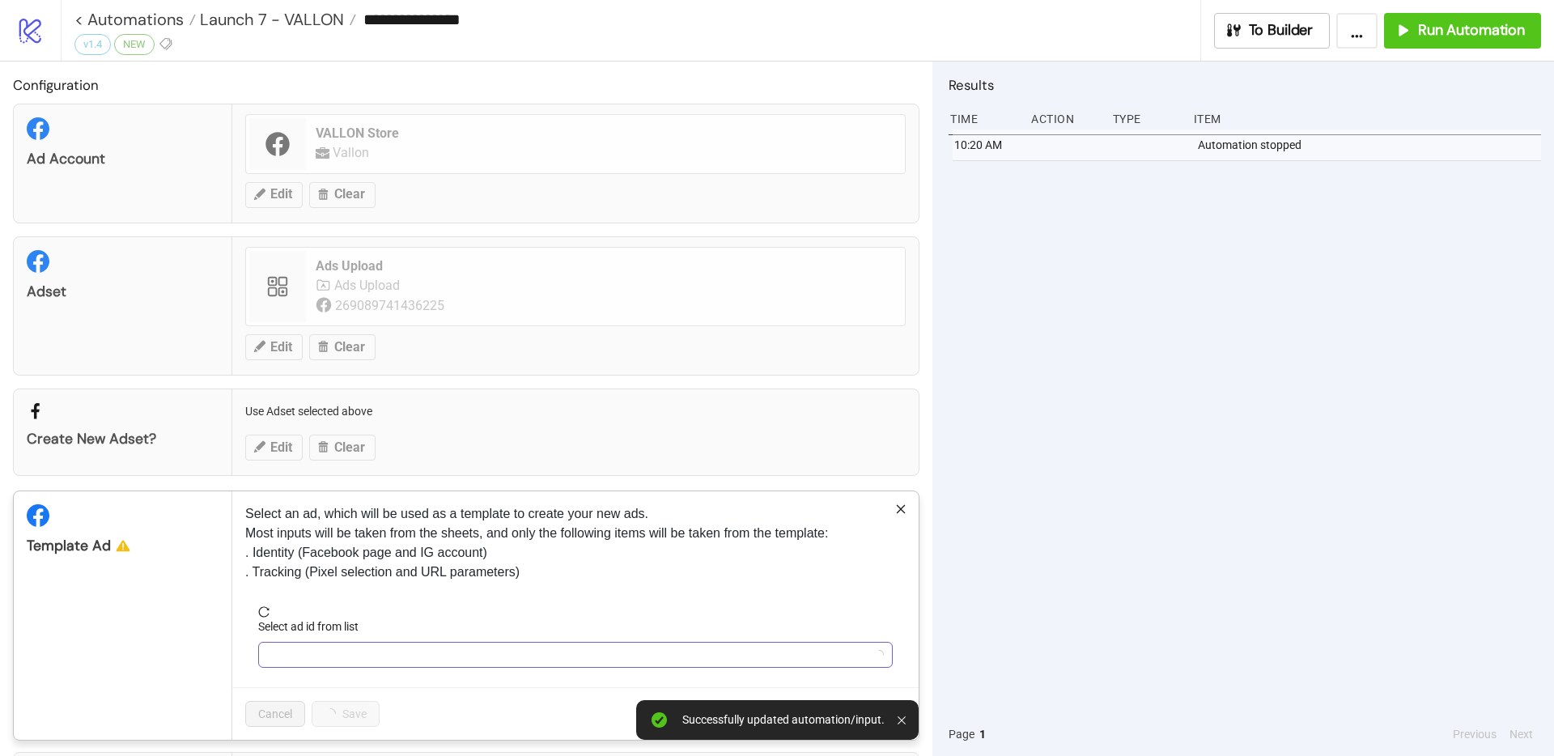
click at [316, 645] on input "Select ad id from list" at bounding box center [568, 655] width 601 height 24
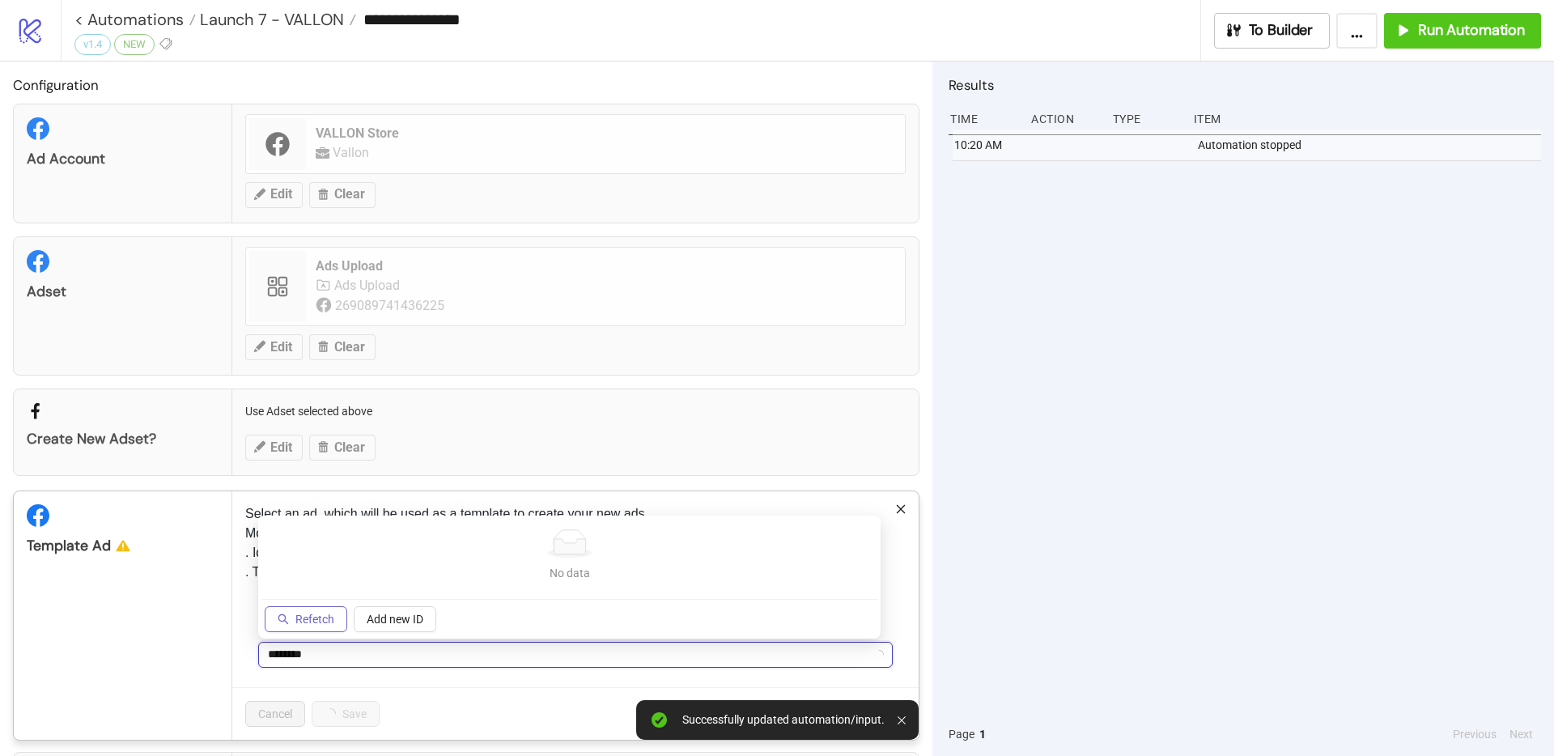
type input "********"
click at [332, 622] on span "Refetch" at bounding box center [314, 619] width 39 height 13
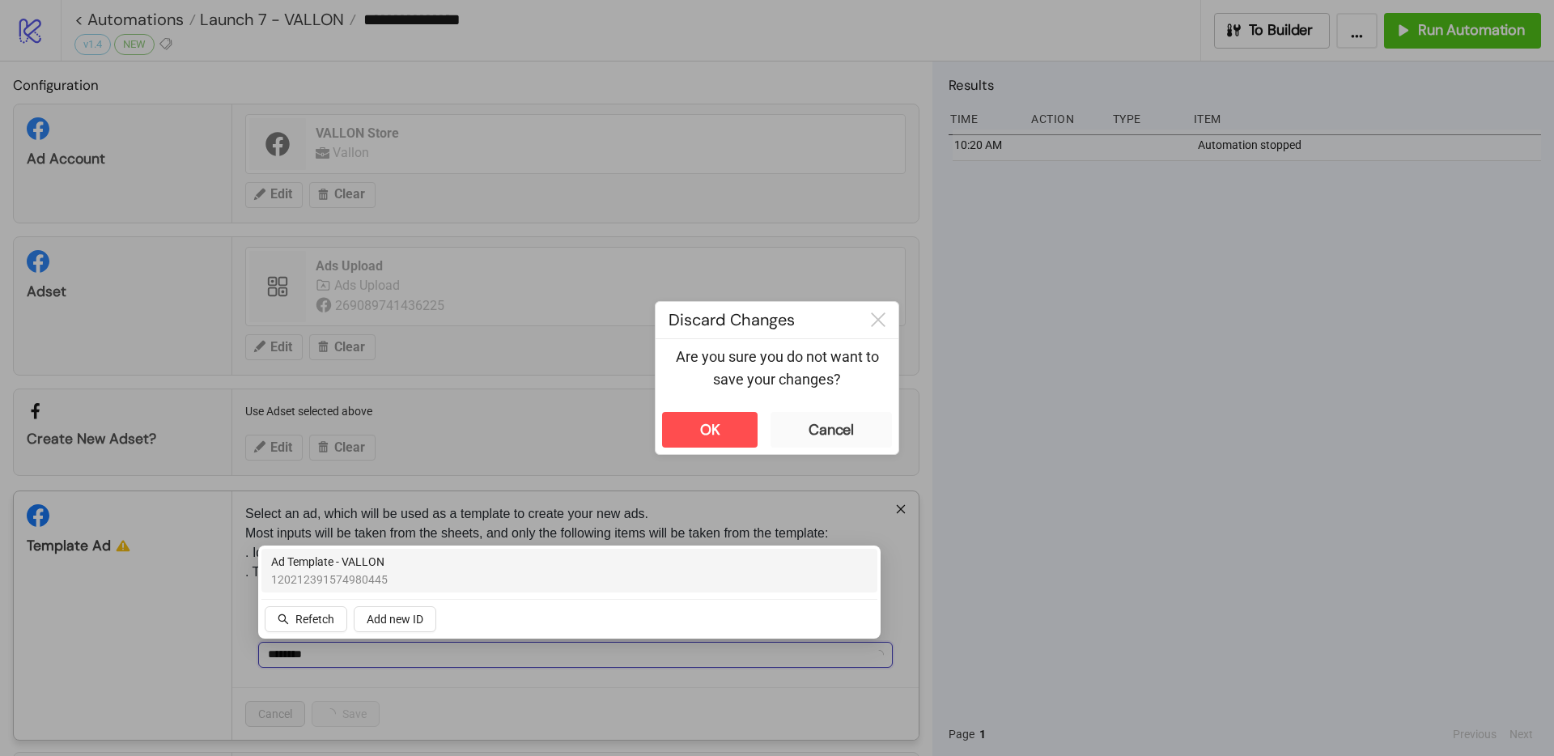
click at [358, 576] on span "120212391574980445" at bounding box center [329, 580] width 117 height 18
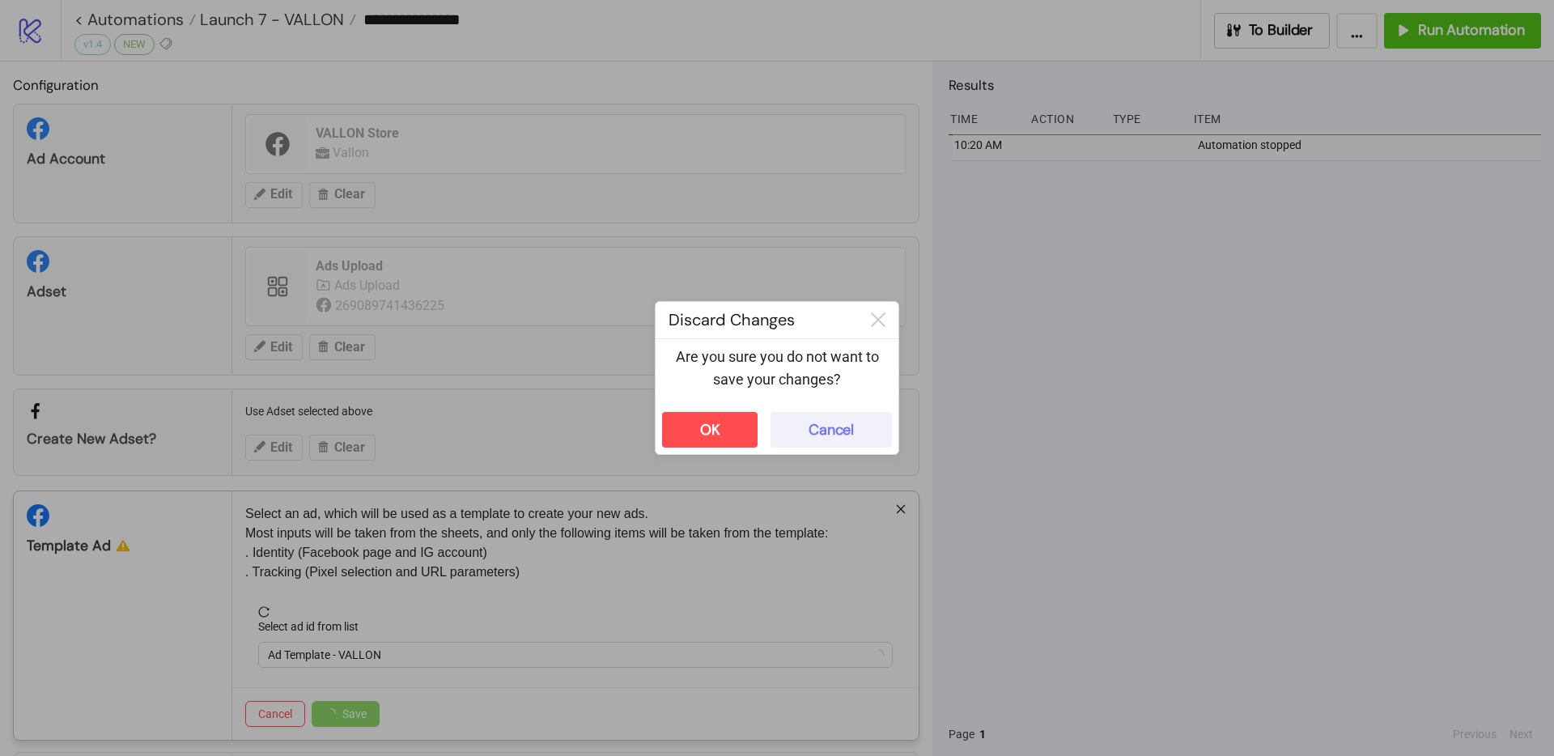
click at [847, 428] on div "Cancel" at bounding box center [831, 430] width 45 height 19
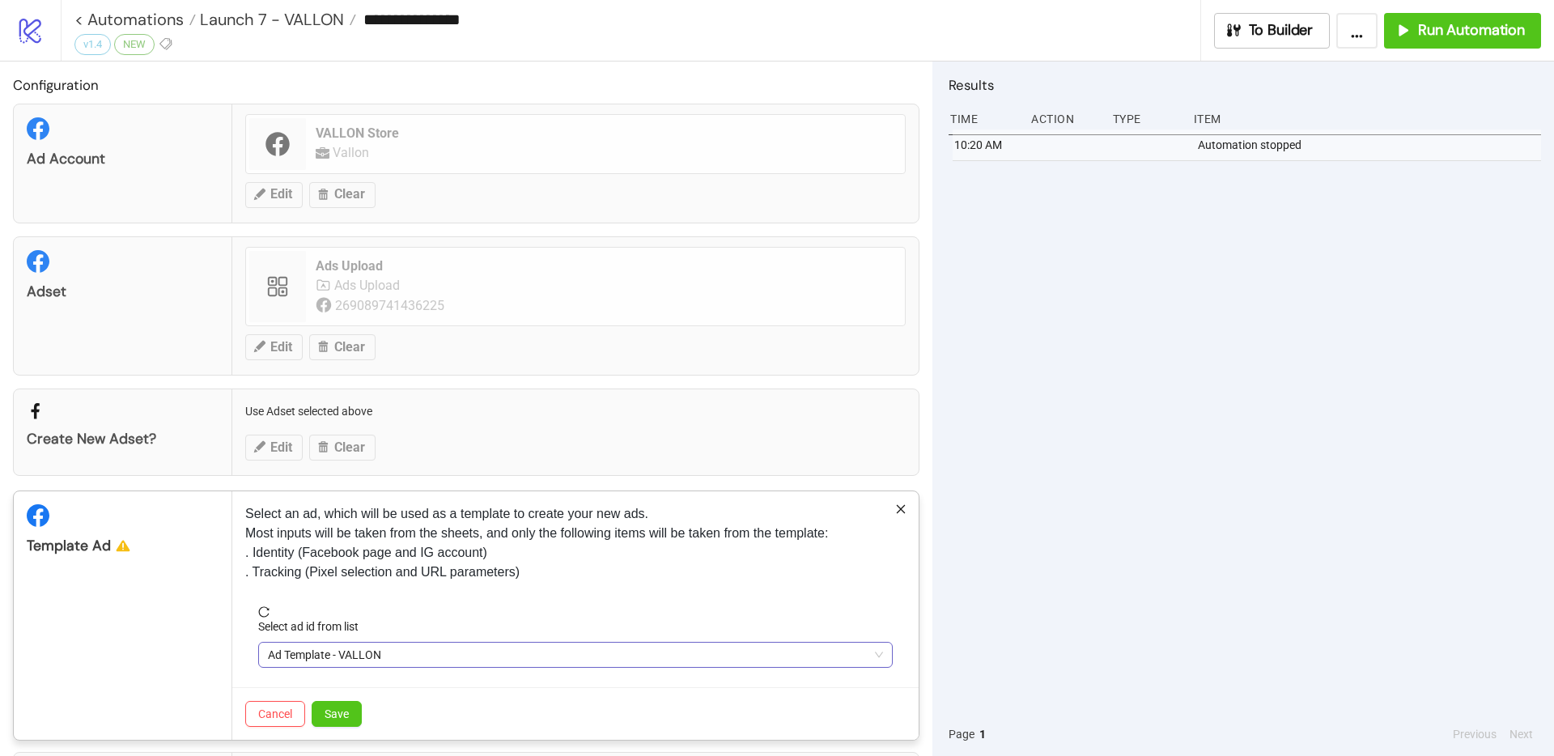
click at [369, 656] on span "Ad Template - VALLON" at bounding box center [575, 655] width 615 height 24
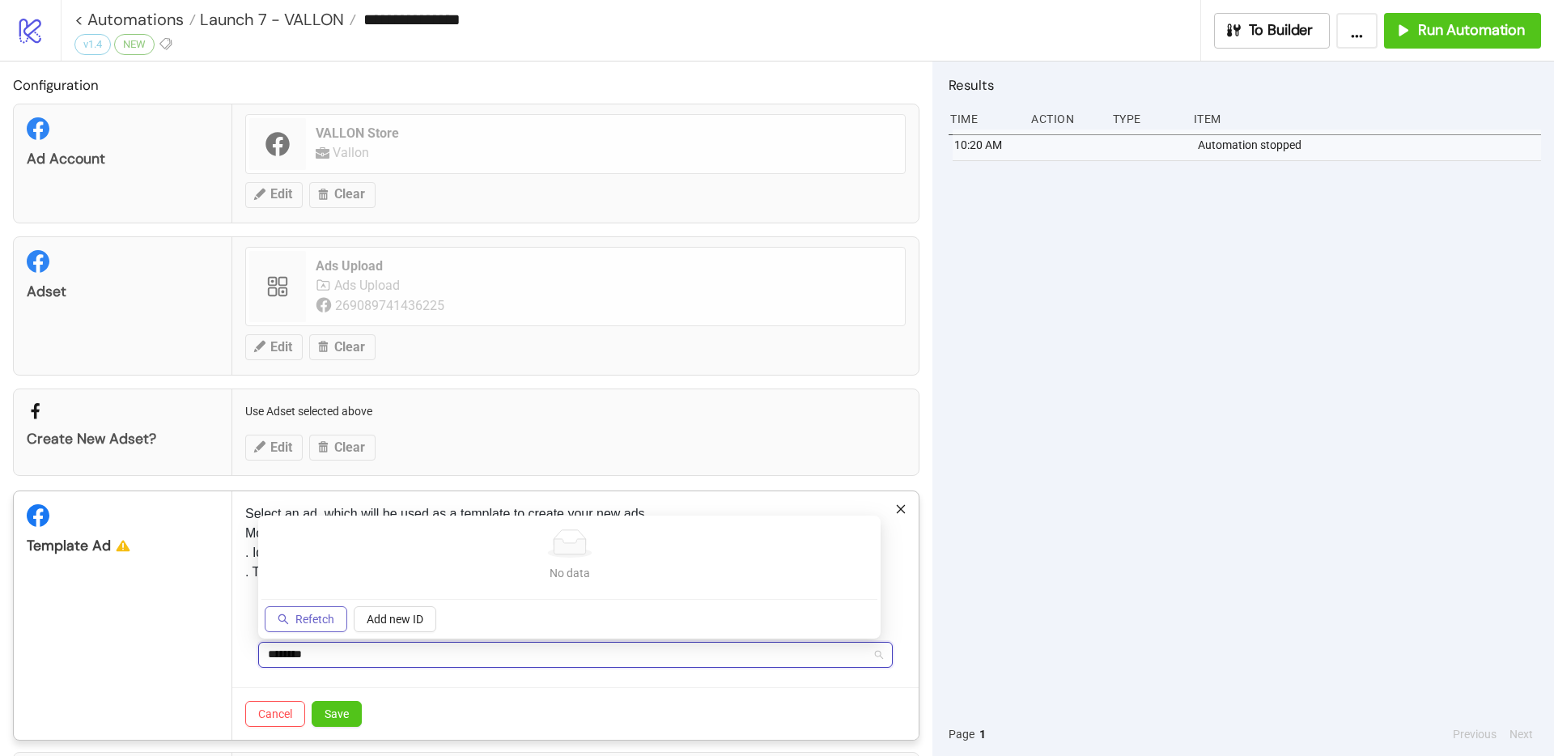
type input "********"
click at [294, 613] on button "Refetch" at bounding box center [306, 619] width 83 height 26
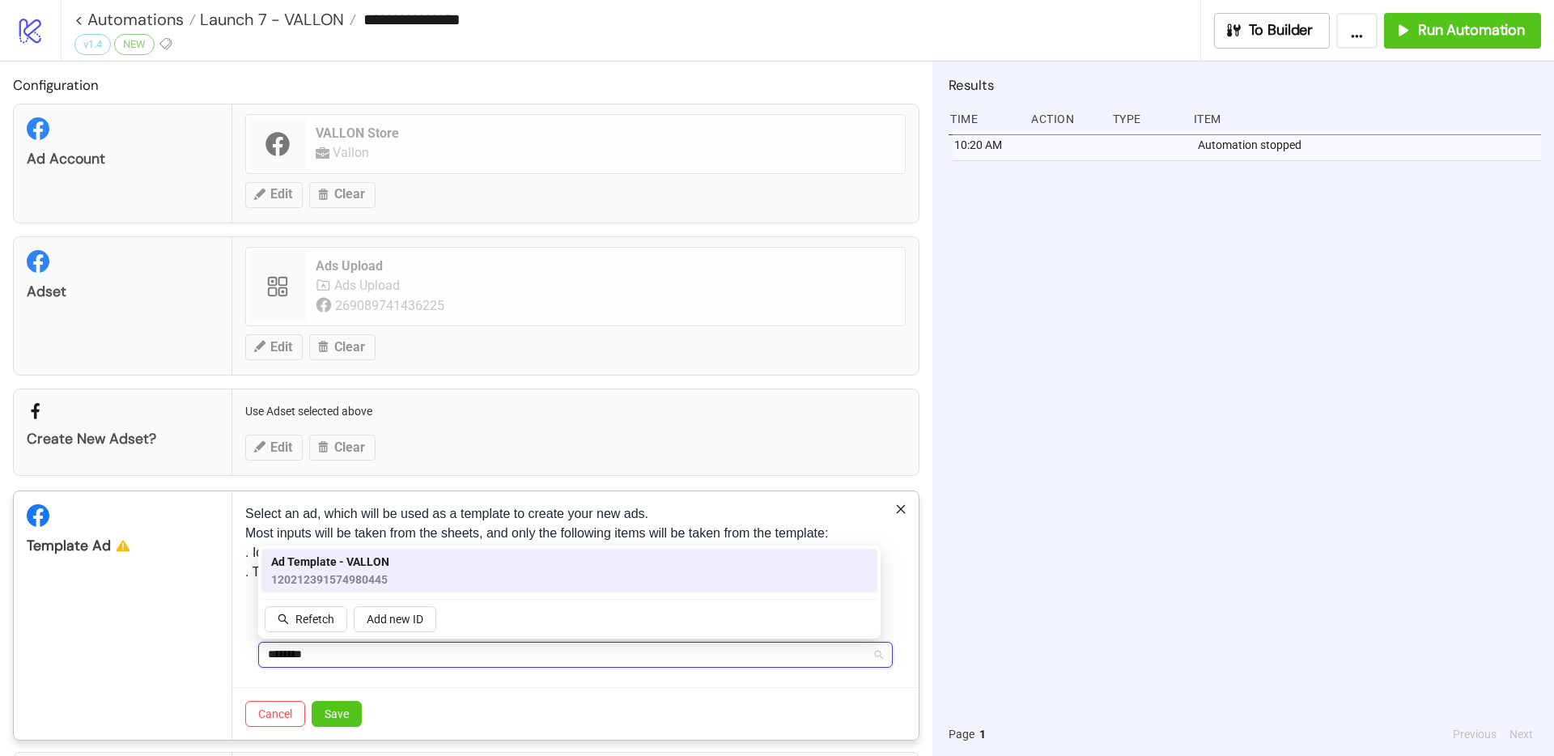
click at [316, 577] on span "120212391574980445" at bounding box center [330, 580] width 118 height 18
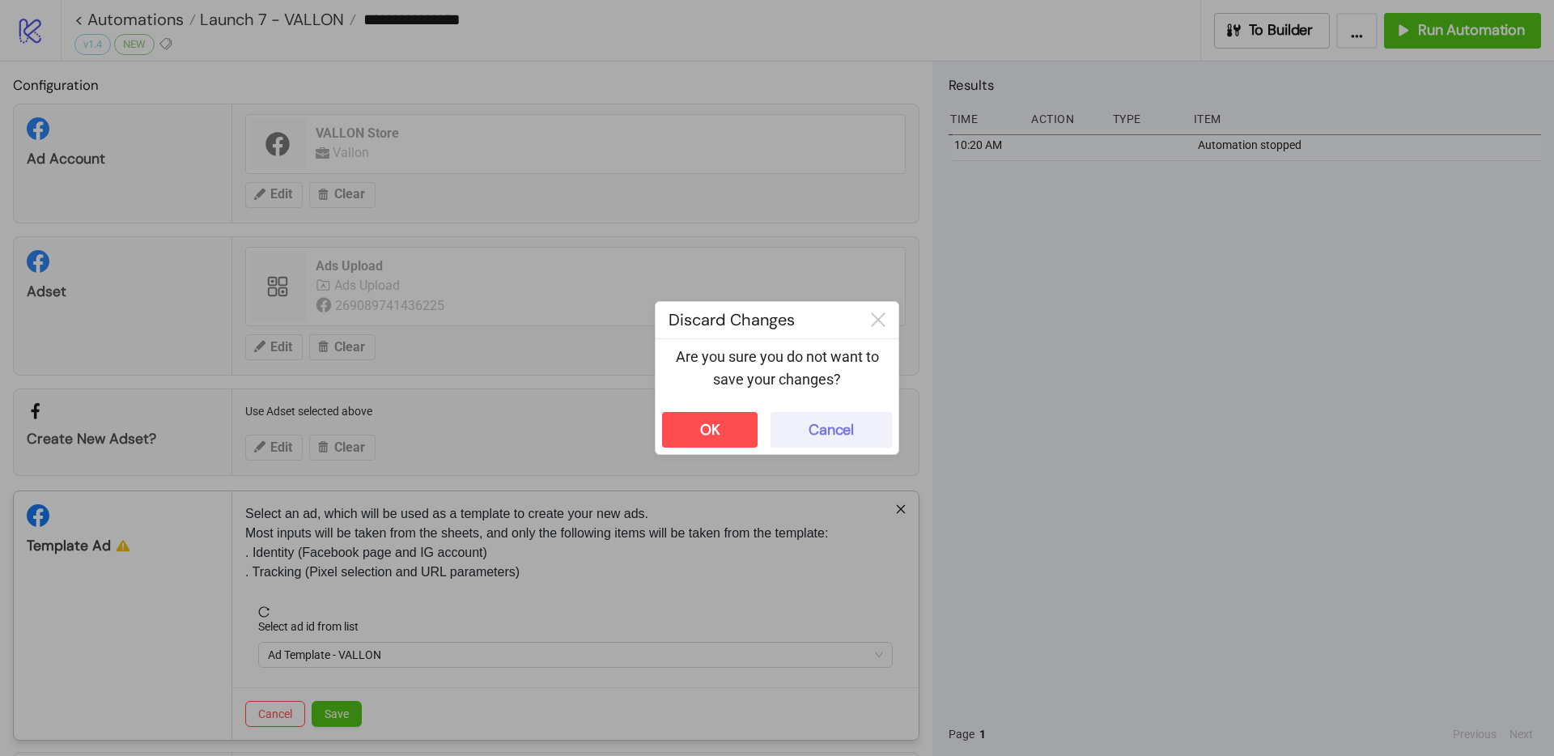
click at [822, 429] on div "Cancel" at bounding box center [831, 430] width 45 height 19
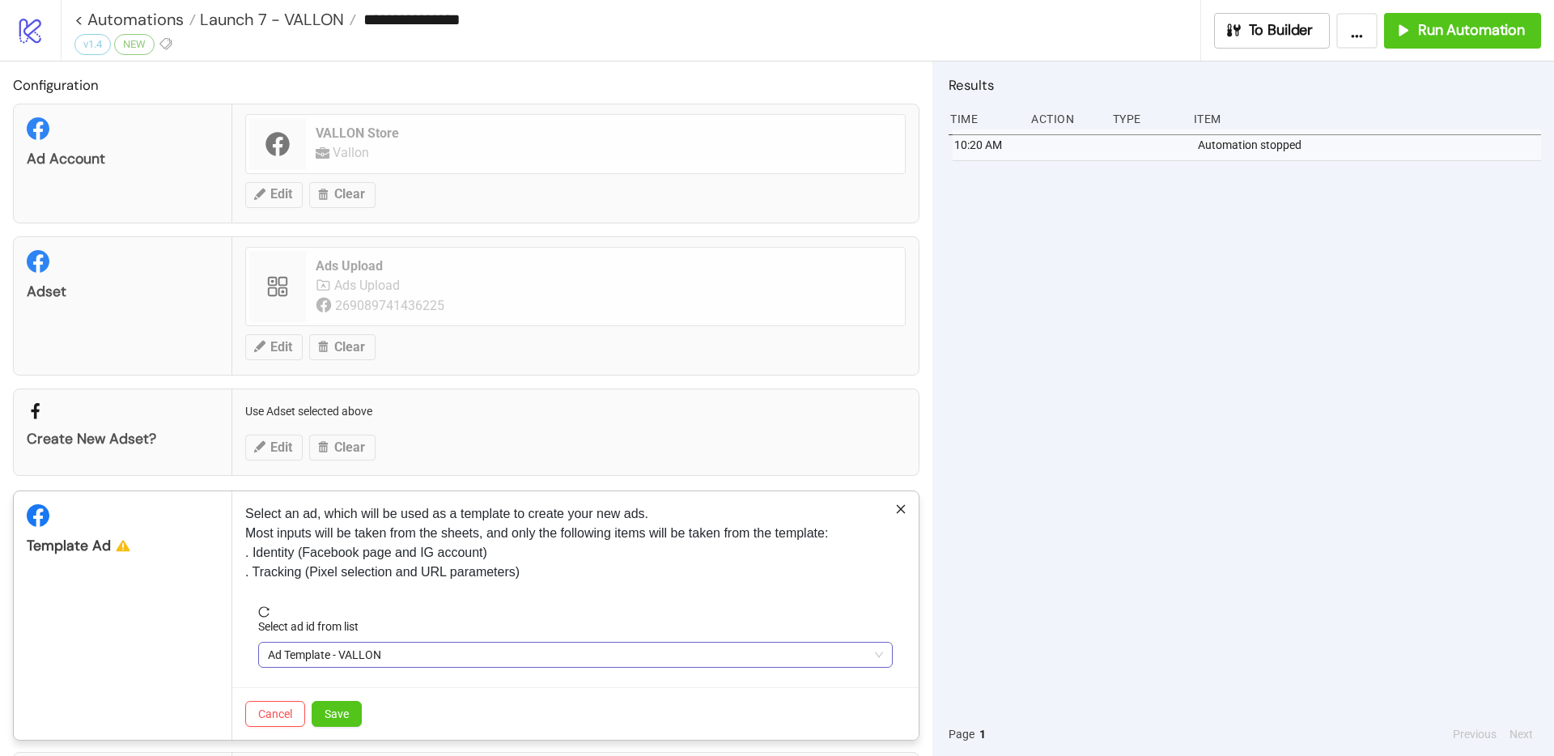
click at [351, 655] on span "Ad Template - VALLON" at bounding box center [575, 655] width 615 height 24
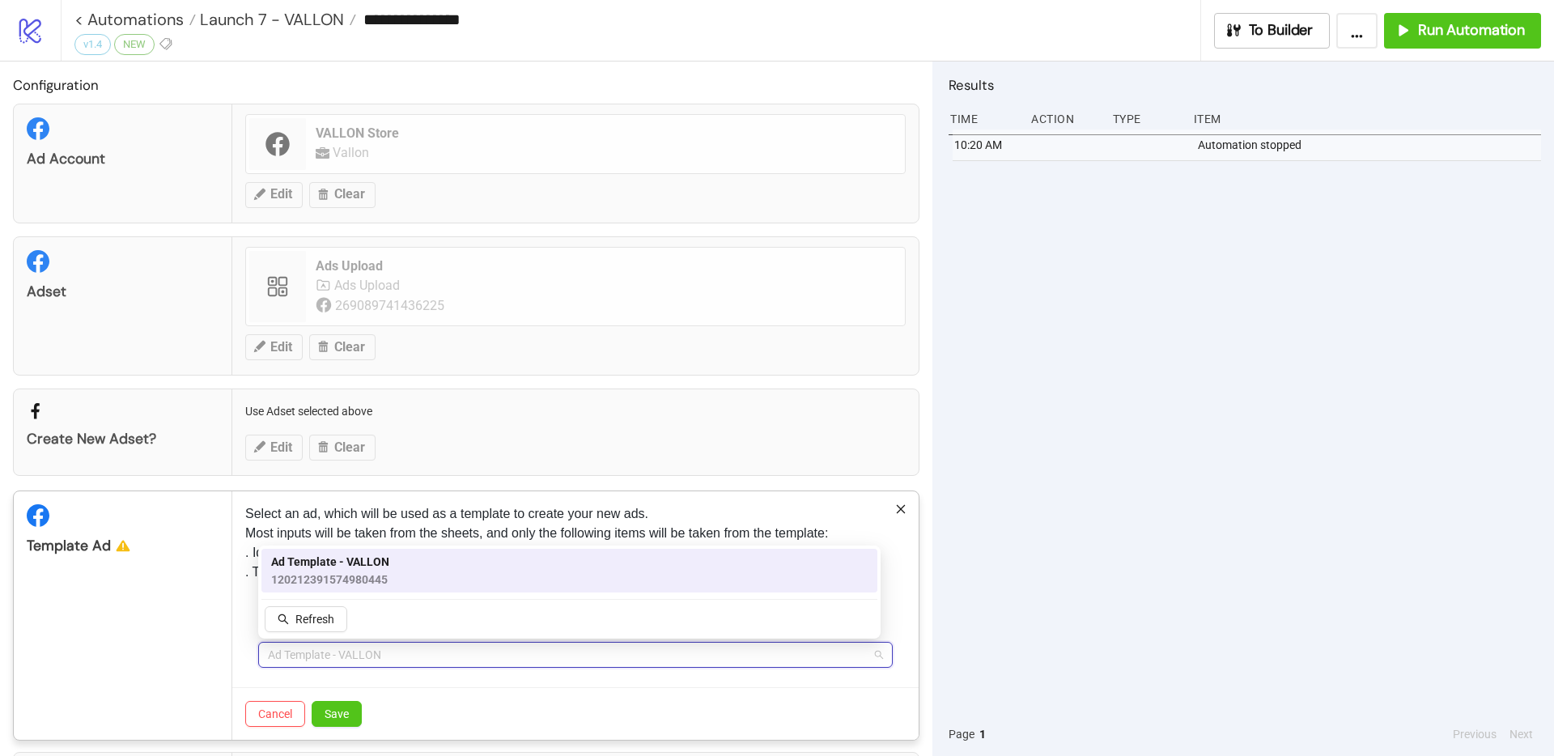
click at [339, 559] on span "Ad Template - VALLON" at bounding box center [330, 562] width 118 height 18
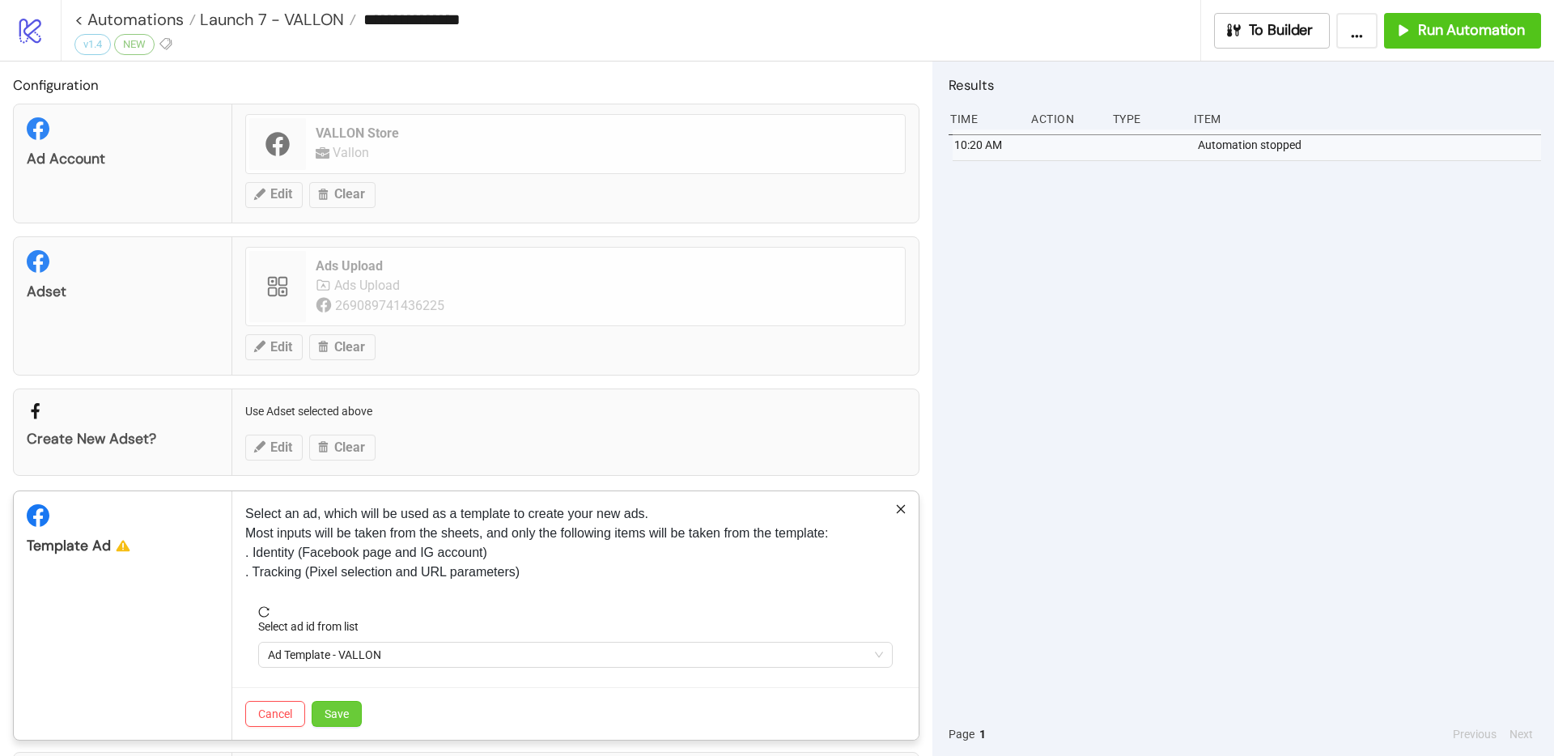
click at [325, 716] on span "Save" at bounding box center [337, 713] width 24 height 13
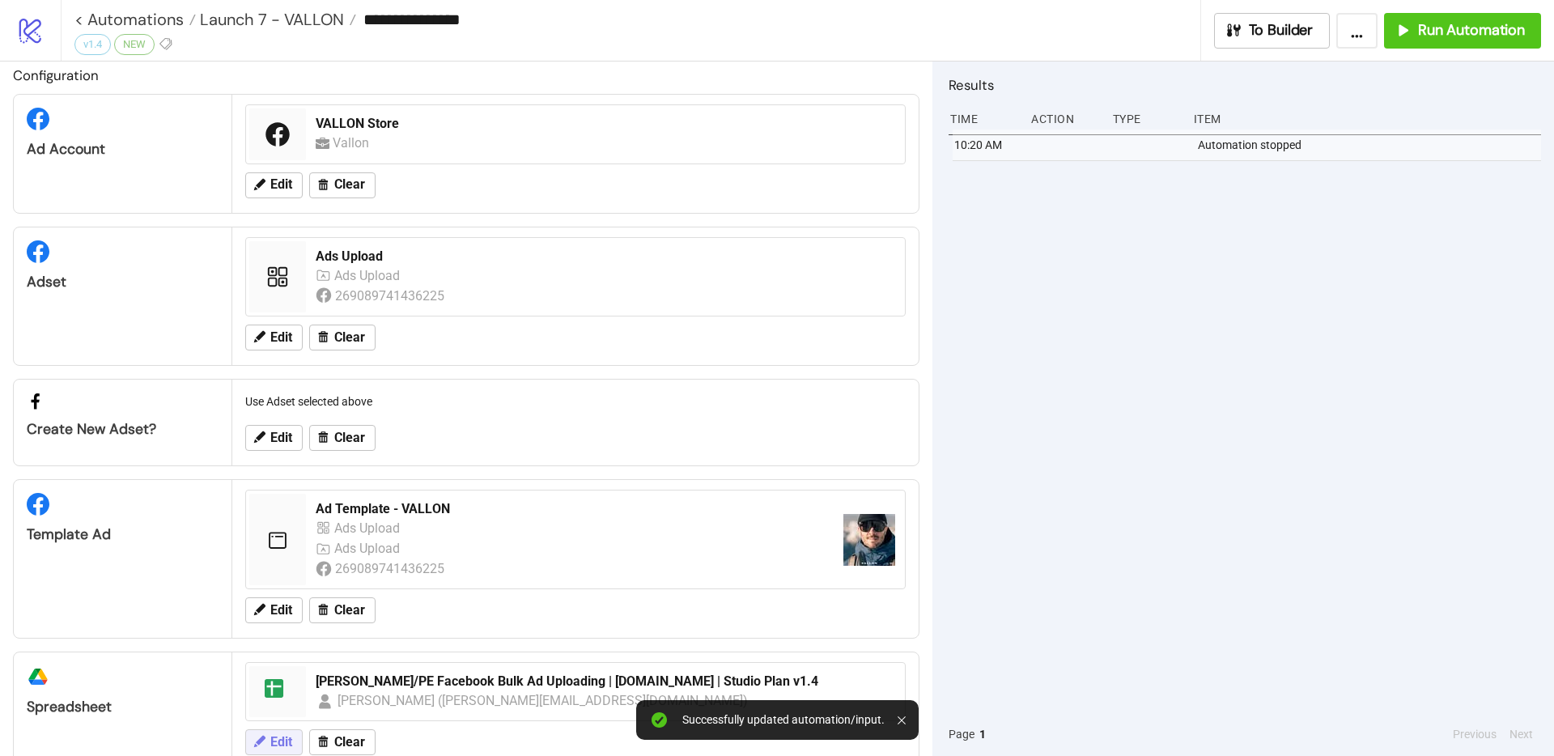
click at [267, 737] on button "Edit" at bounding box center [273, 742] width 57 height 26
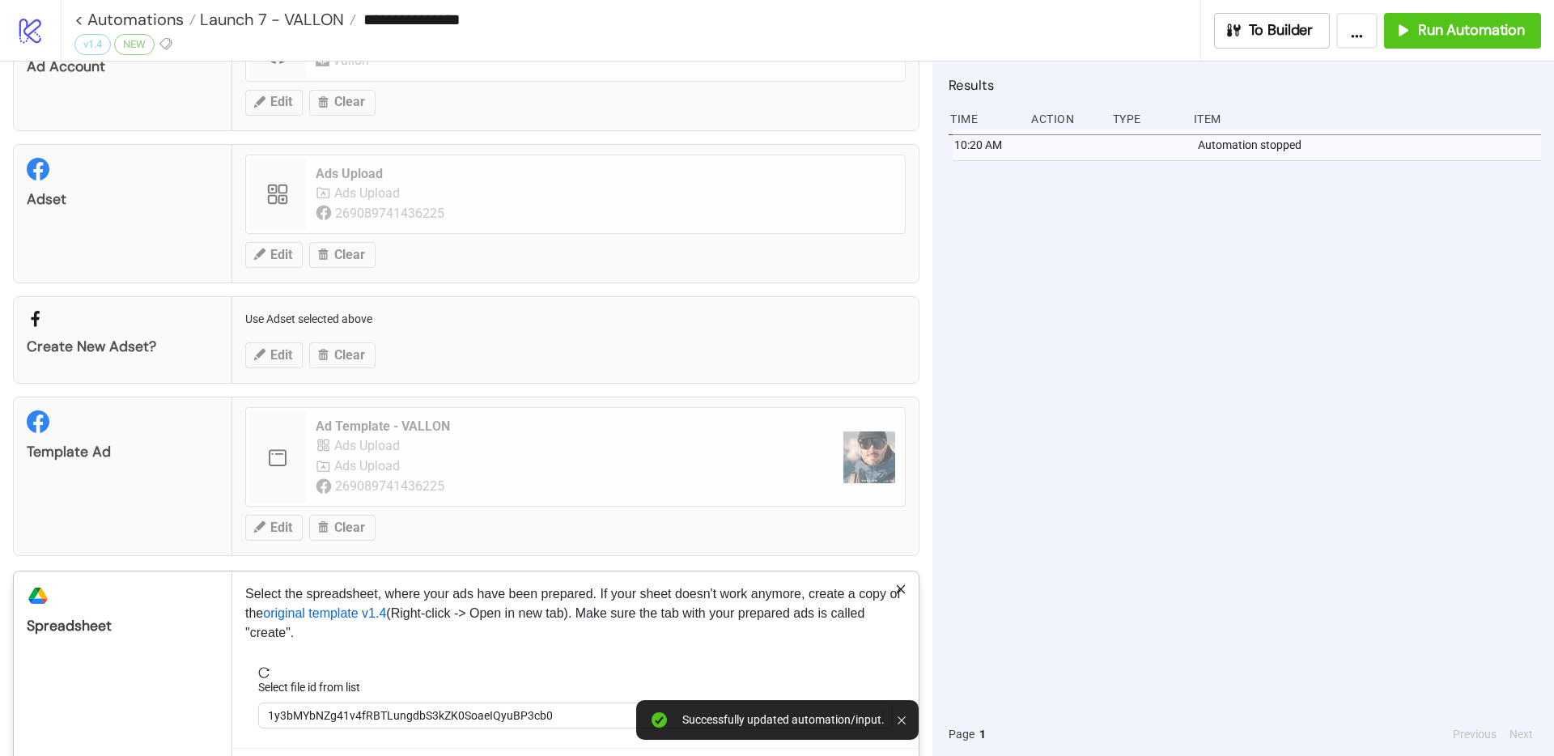
scroll to position [162, 0]
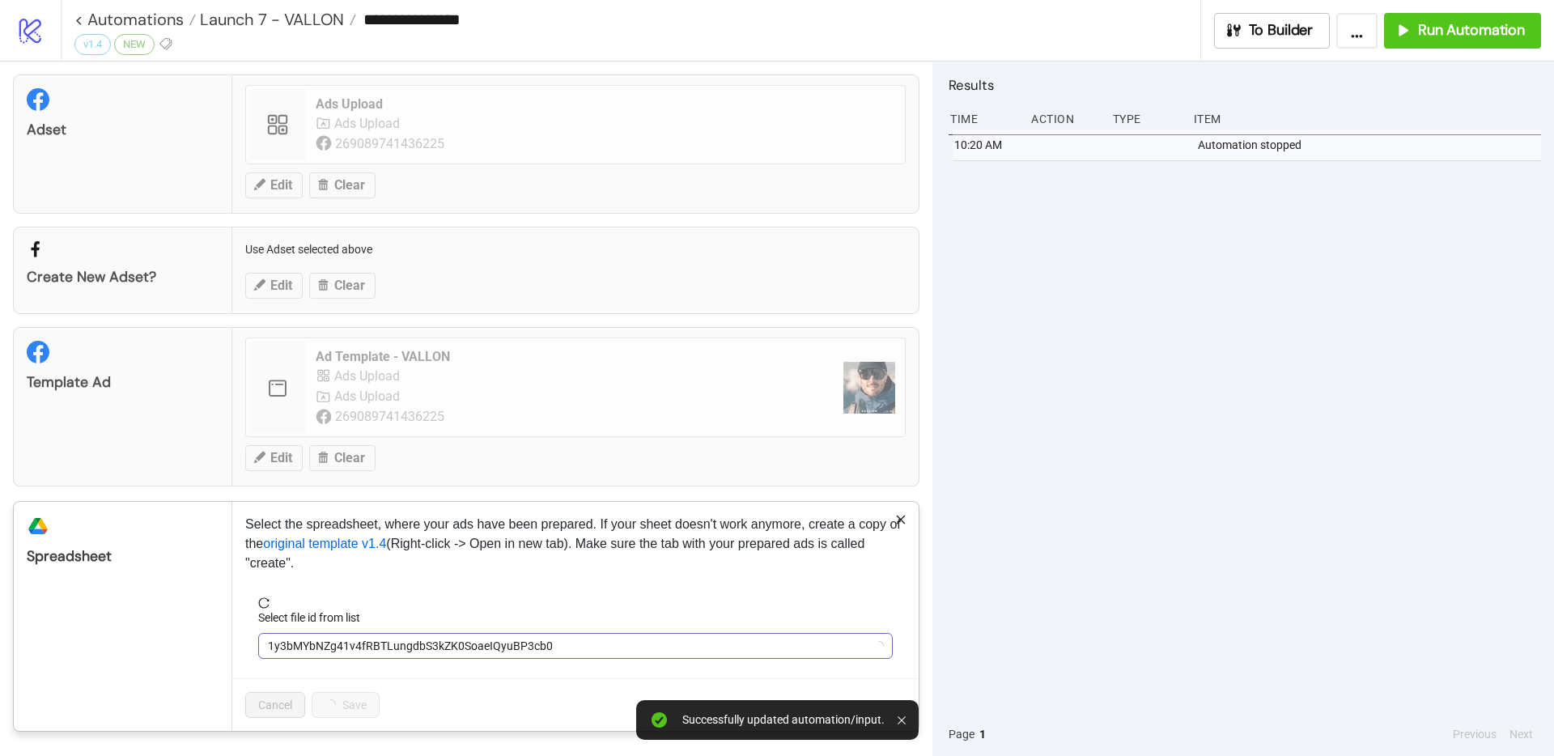
click at [376, 652] on span "1y3bMYbNZg41v4fRBTLungdbS3kZK0SoaeIQyuBP3cb0" at bounding box center [575, 646] width 615 height 24
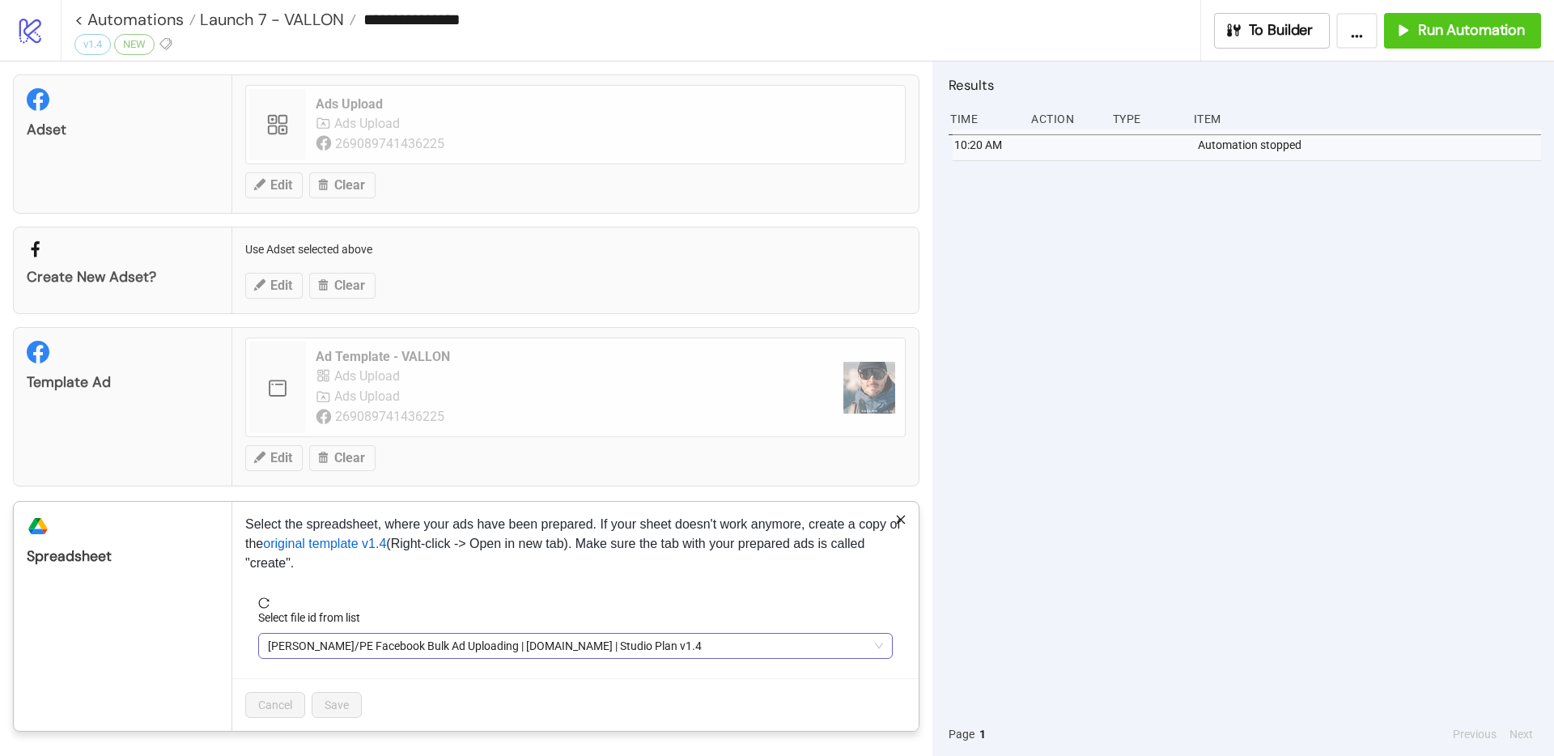
click at [341, 650] on span "[PERSON_NAME]/PE Facebook Bulk Ad Uploading | [DOMAIN_NAME] | Studio Plan v1.4" at bounding box center [575, 646] width 615 height 24
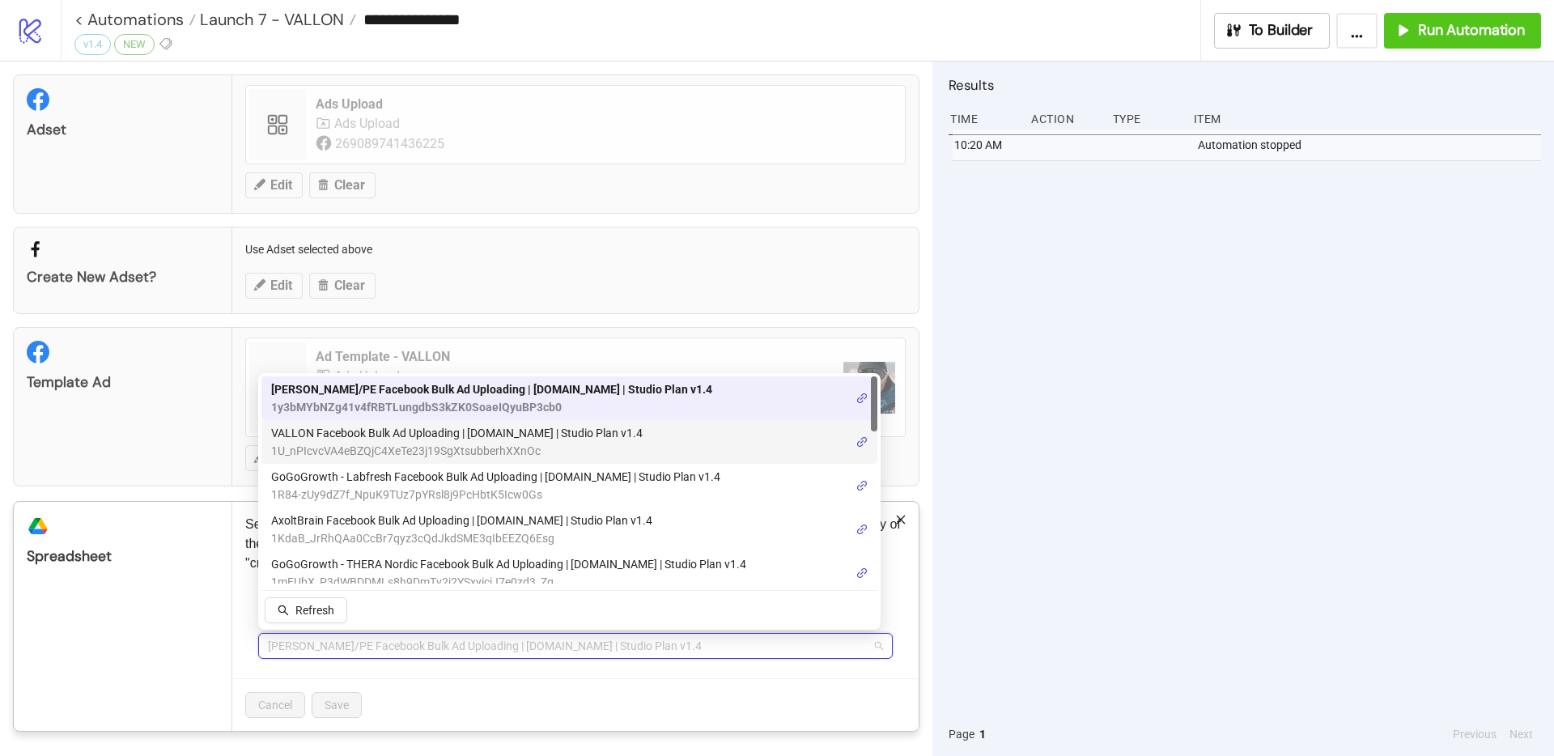
click at [382, 424] on span "VALLON Facebook Bulk Ad Uploading | [DOMAIN_NAME] | Studio Plan v1.4" at bounding box center [457, 433] width 372 height 18
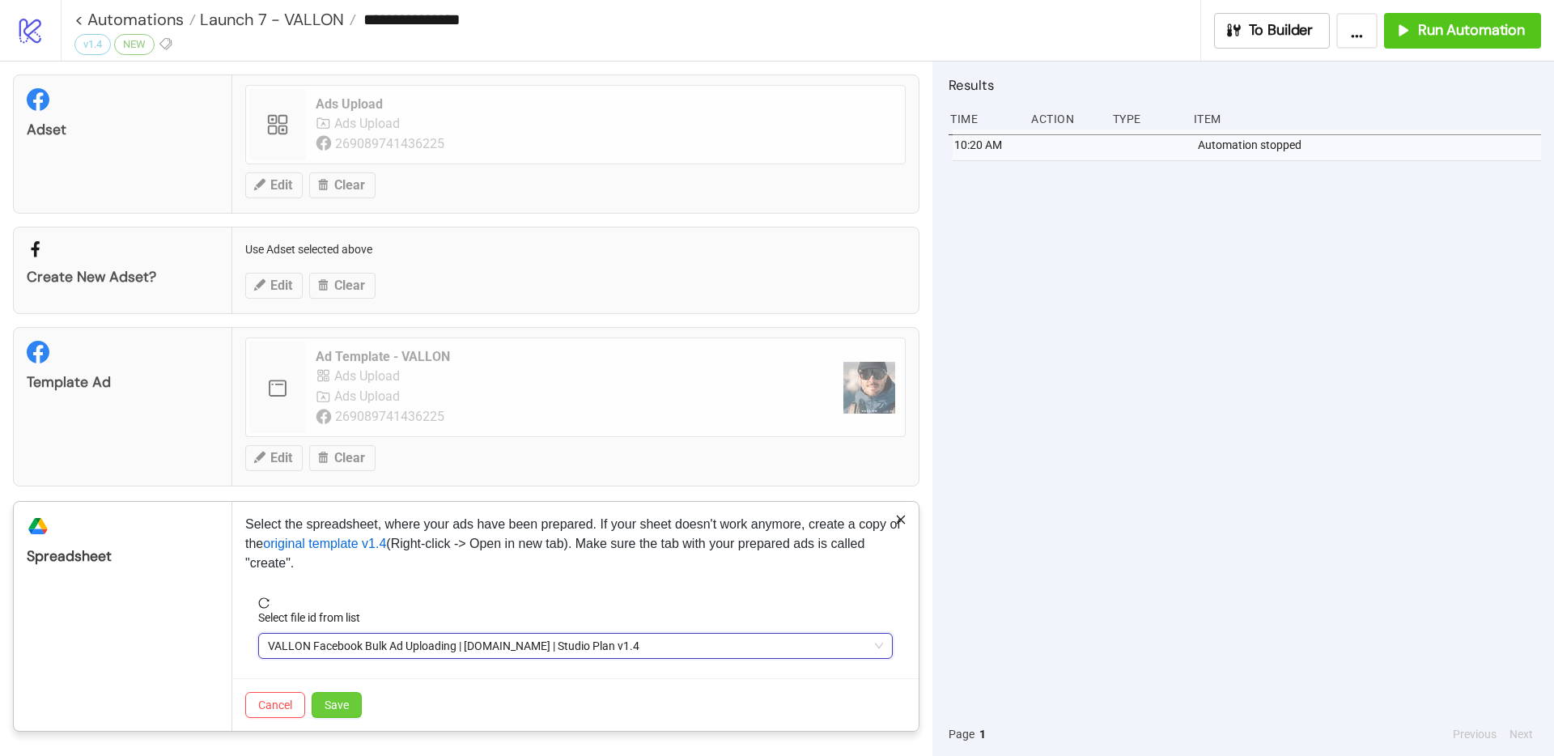
click at [333, 704] on span "Save" at bounding box center [337, 705] width 24 height 13
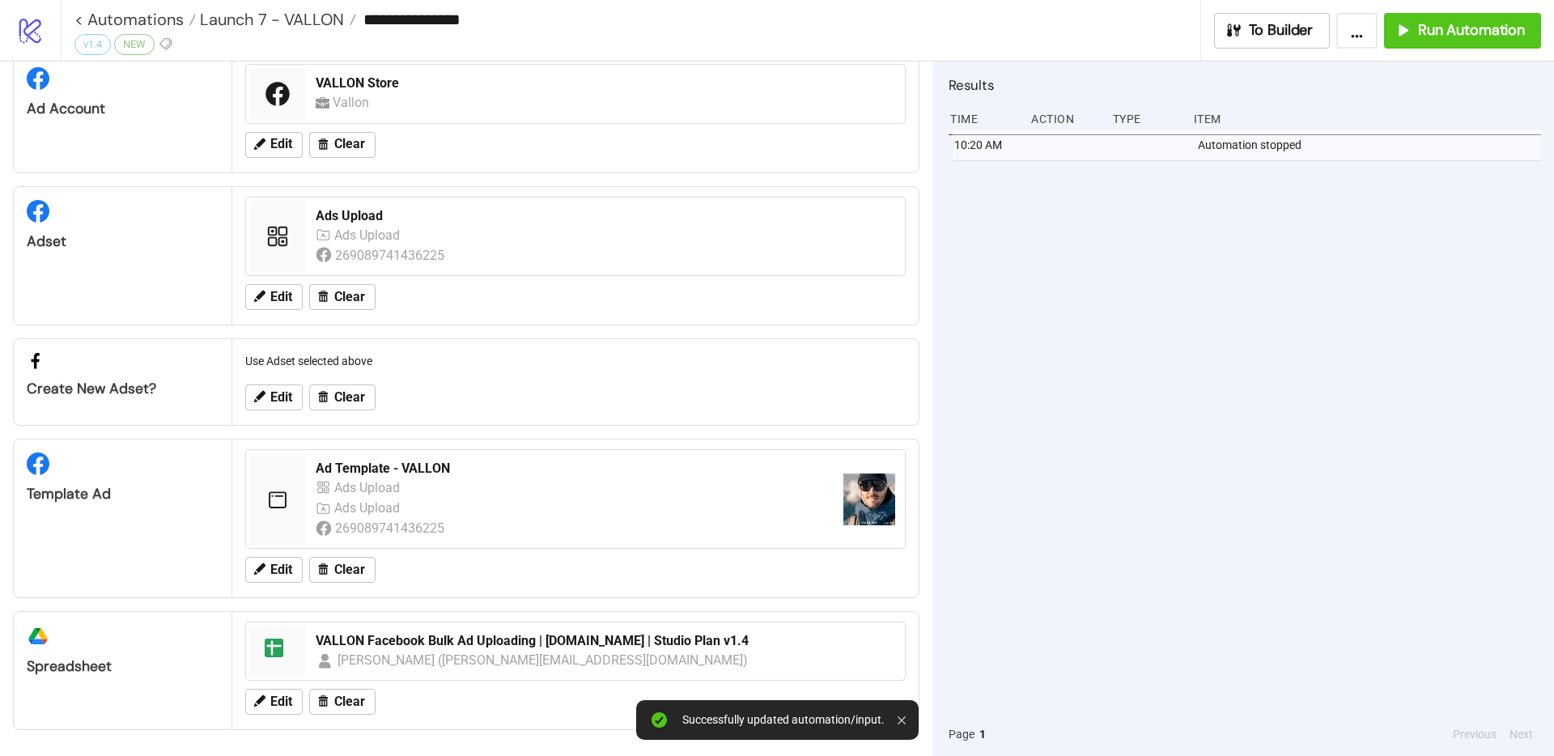
scroll to position [50, 0]
click at [1435, 28] on span "Run Automation" at bounding box center [1471, 30] width 107 height 19
